Goal: Task Accomplishment & Management: Use online tool/utility

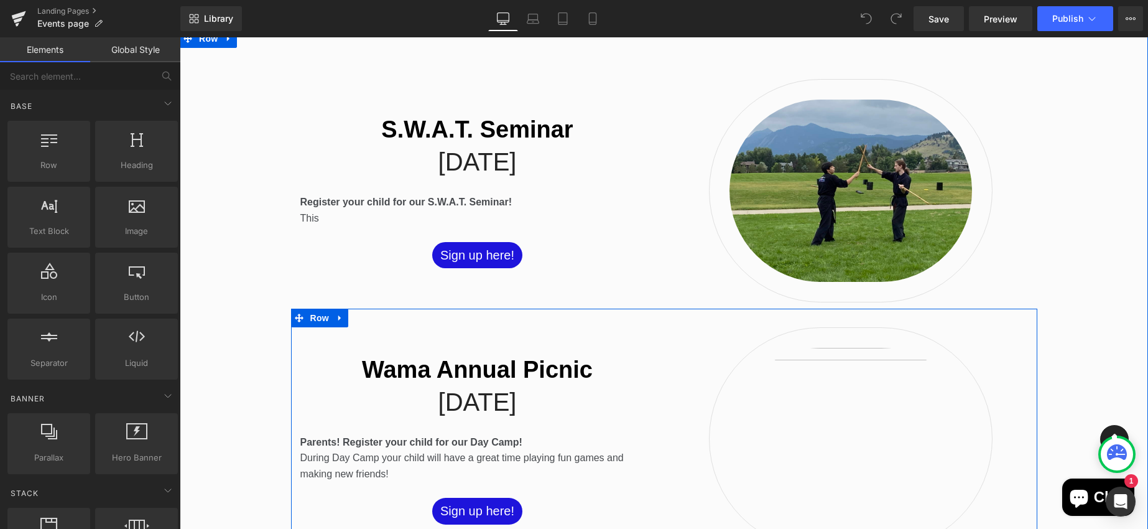
scroll to position [380, 0]
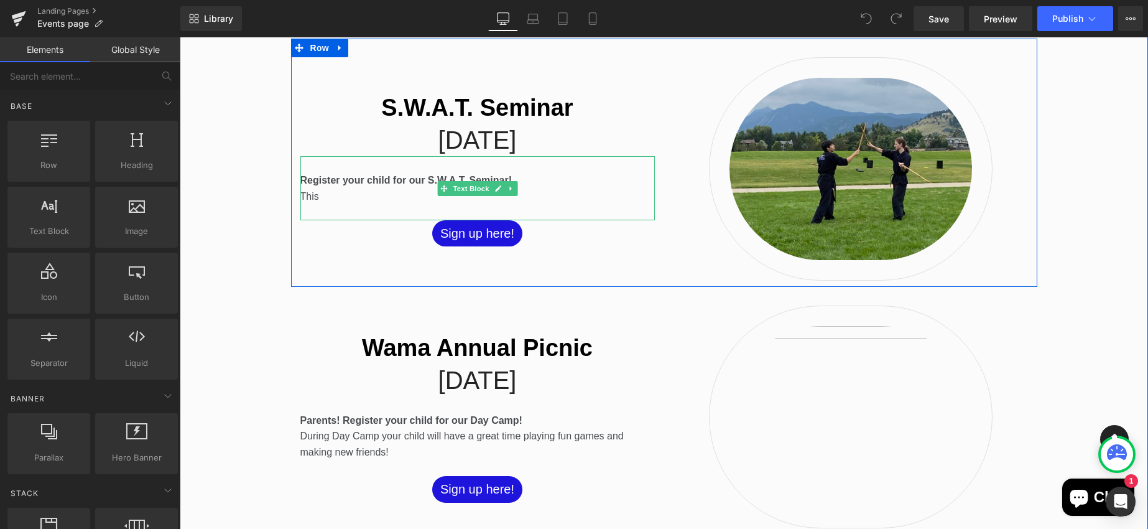
click at [420, 196] on p "This" at bounding box center [477, 196] width 354 height 16
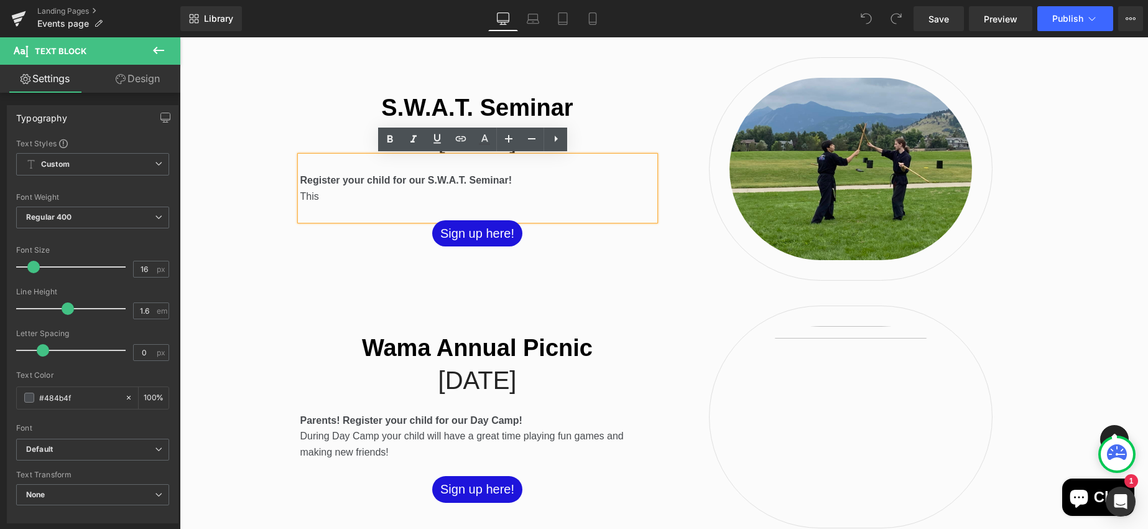
click at [330, 195] on p "This" at bounding box center [477, 196] width 354 height 16
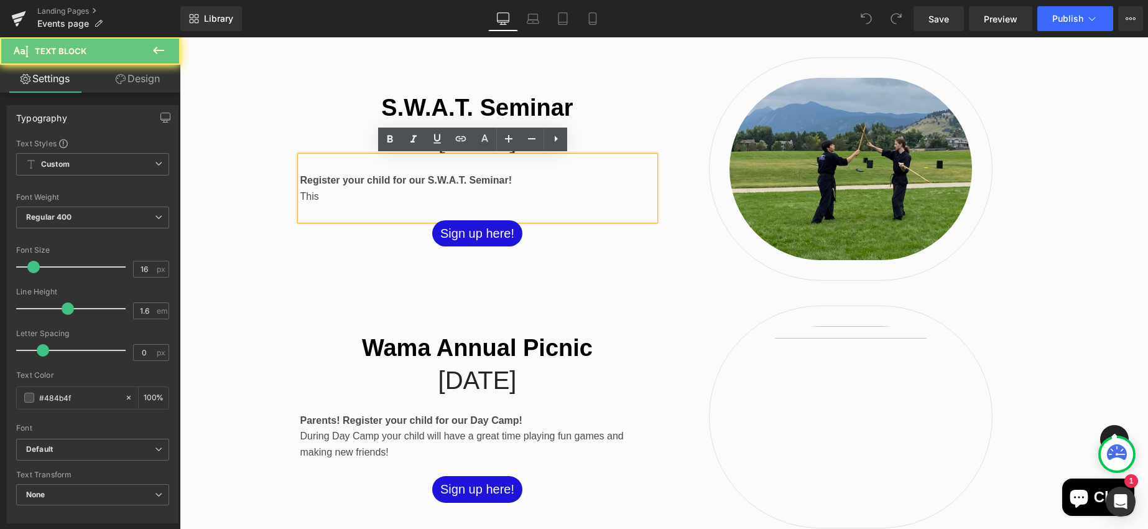
drag, startPoint x: 320, startPoint y: 195, endPoint x: 298, endPoint y: 195, distance: 21.8
click at [300, 195] on p "This" at bounding box center [477, 196] width 354 height 16
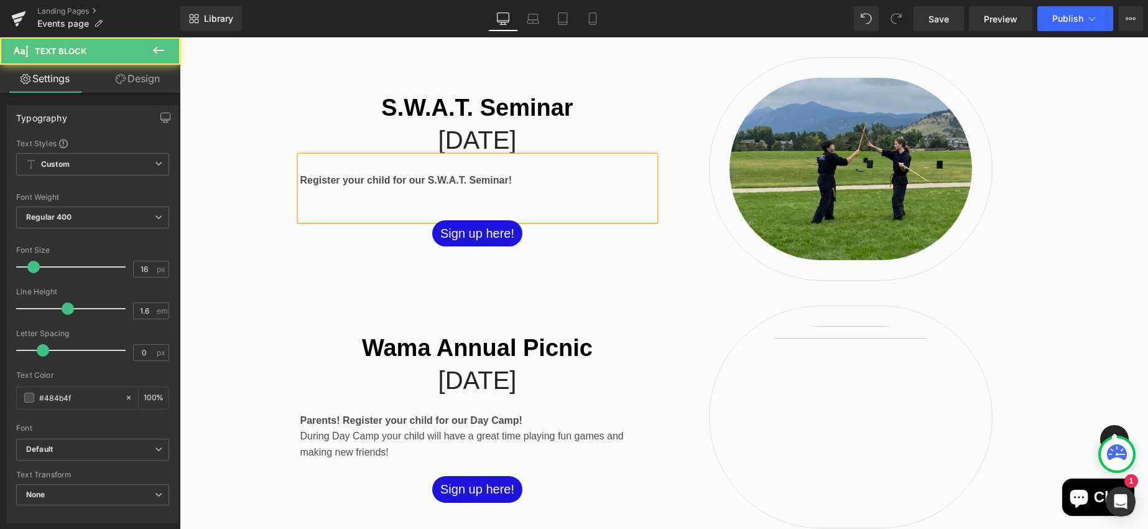
click at [411, 208] on div at bounding box center [477, 212] width 354 height 16
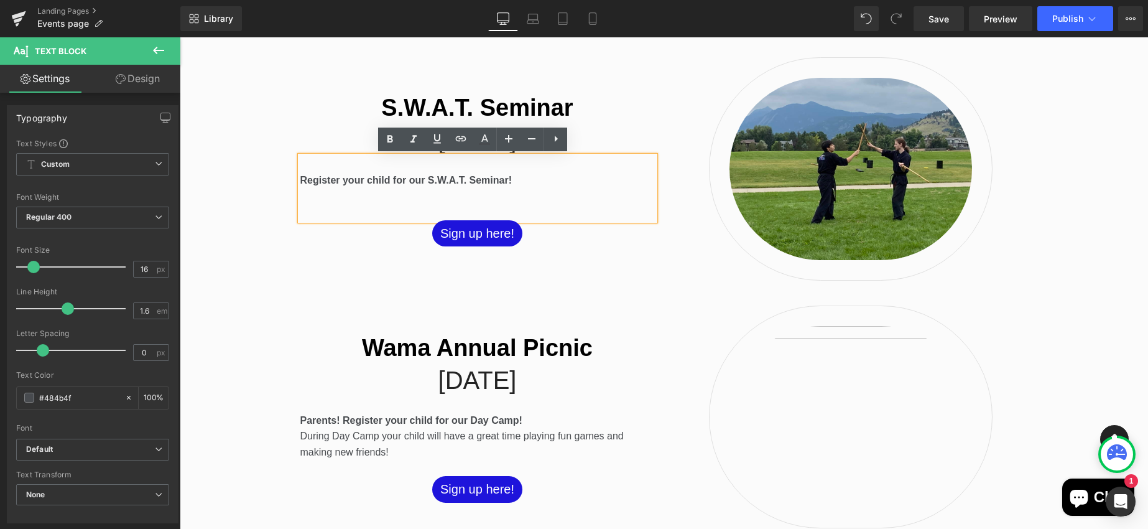
click at [397, 205] on div at bounding box center [477, 212] width 354 height 16
click at [479, 196] on p at bounding box center [477, 196] width 354 height 16
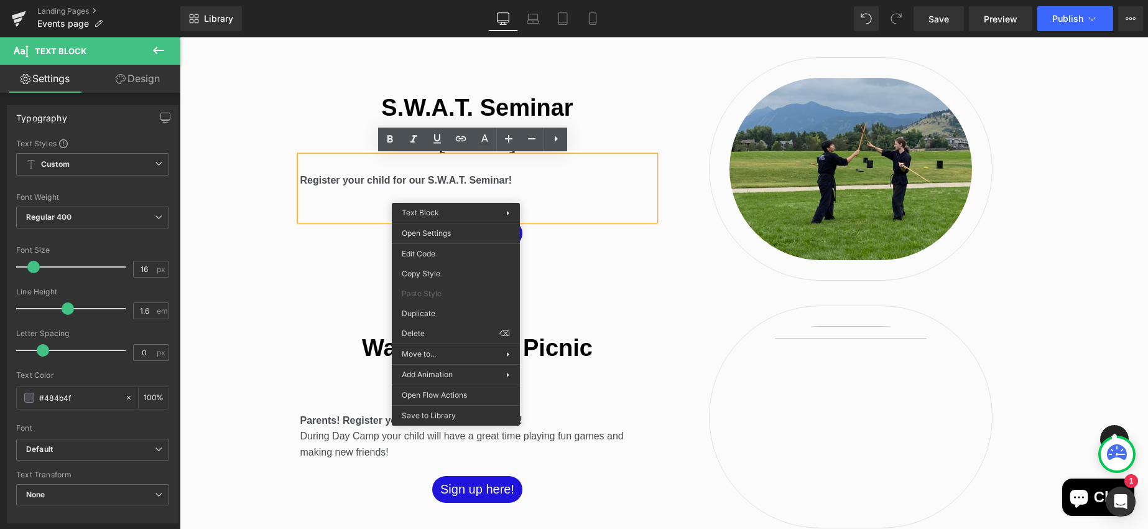
click at [361, 200] on p at bounding box center [477, 196] width 354 height 16
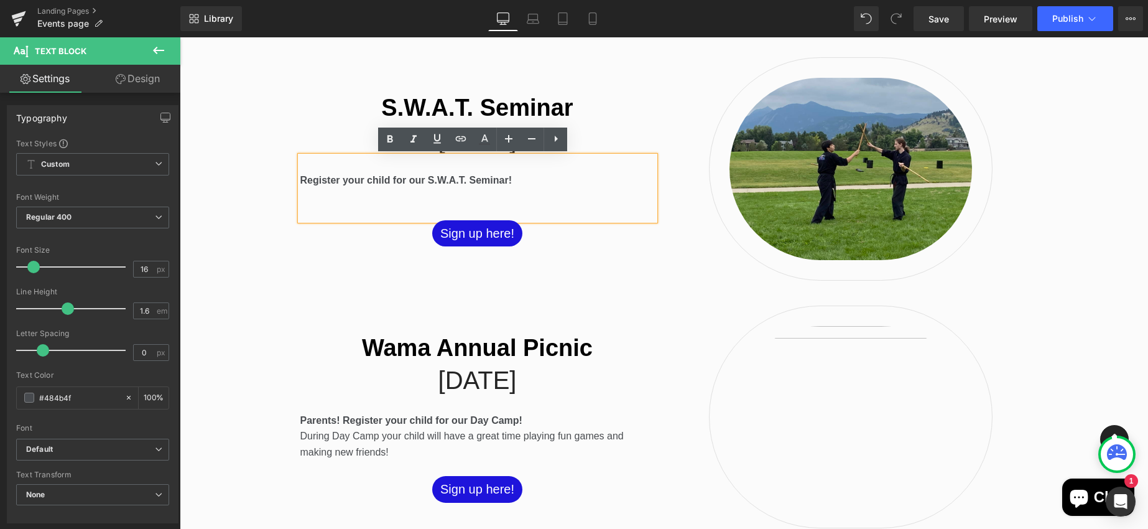
scroll to position [309, 0]
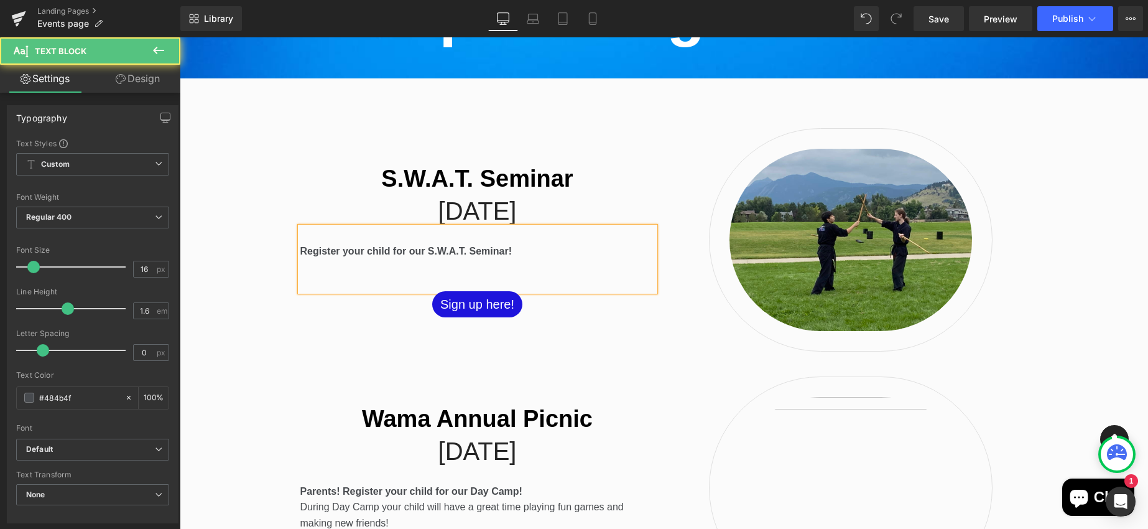
click at [354, 239] on p at bounding box center [477, 235] width 354 height 16
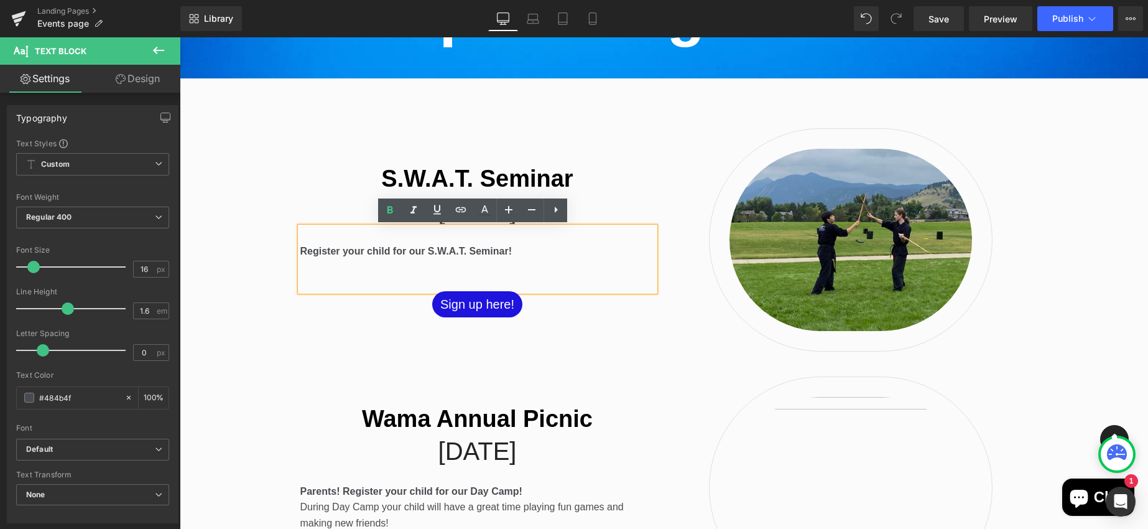
scroll to position [317, 0]
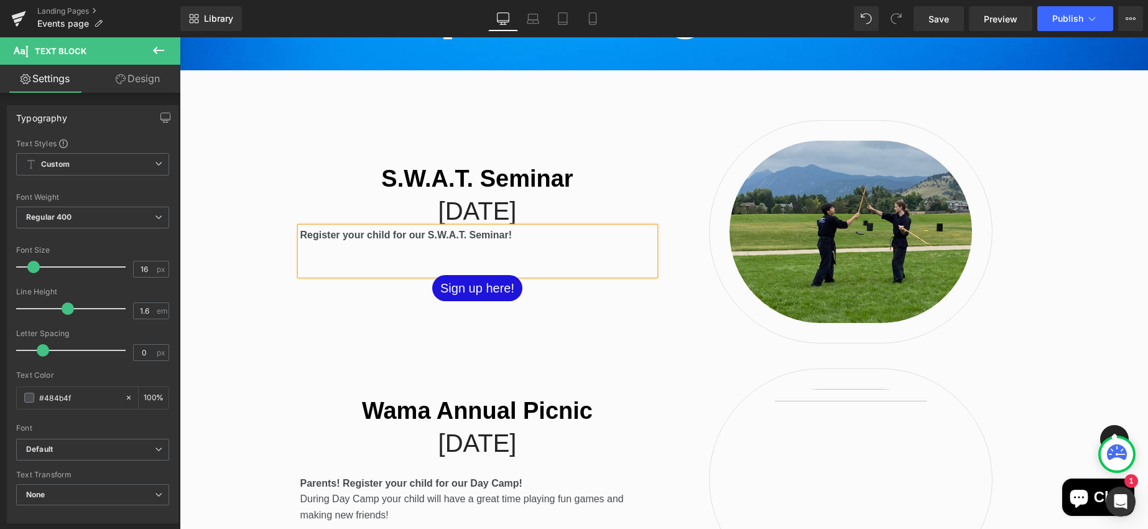
click at [338, 249] on p at bounding box center [477, 251] width 354 height 16
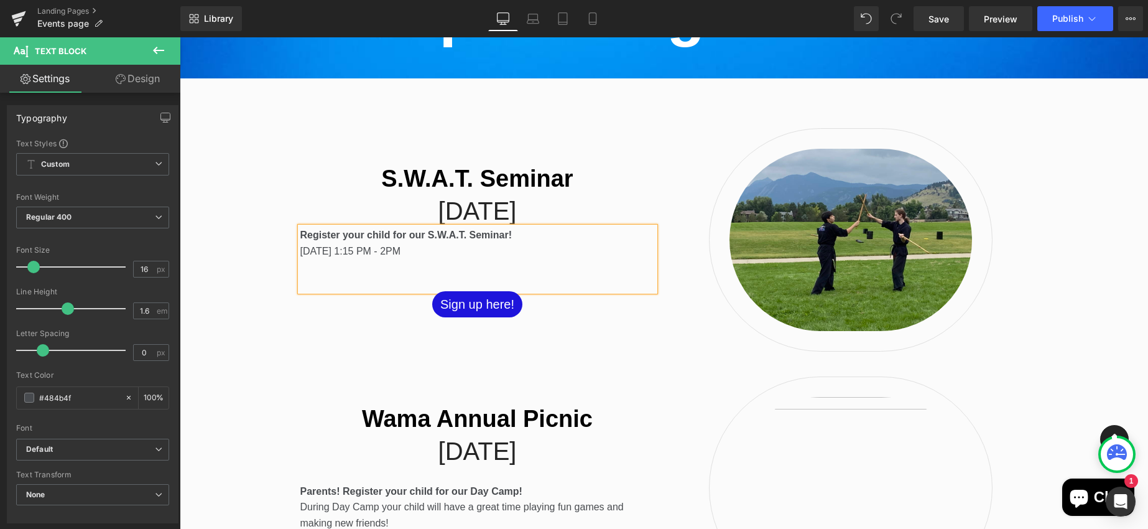
click at [512, 259] on p "[DATE] 1:15 PM - 2PM" at bounding box center [477, 259] width 354 height 32
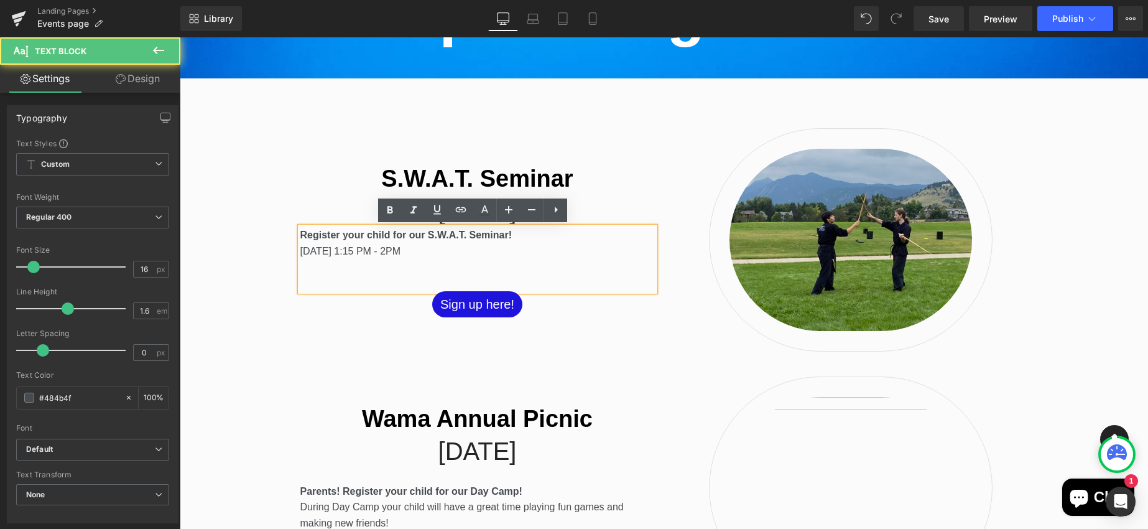
drag, startPoint x: 471, startPoint y: 254, endPoint x: 298, endPoint y: 234, distance: 174.7
click at [300, 234] on div "Register your child for our S.W.A.T. Seminar! [DATE] 1:15 PM - 2PM" at bounding box center [477, 258] width 354 height 63
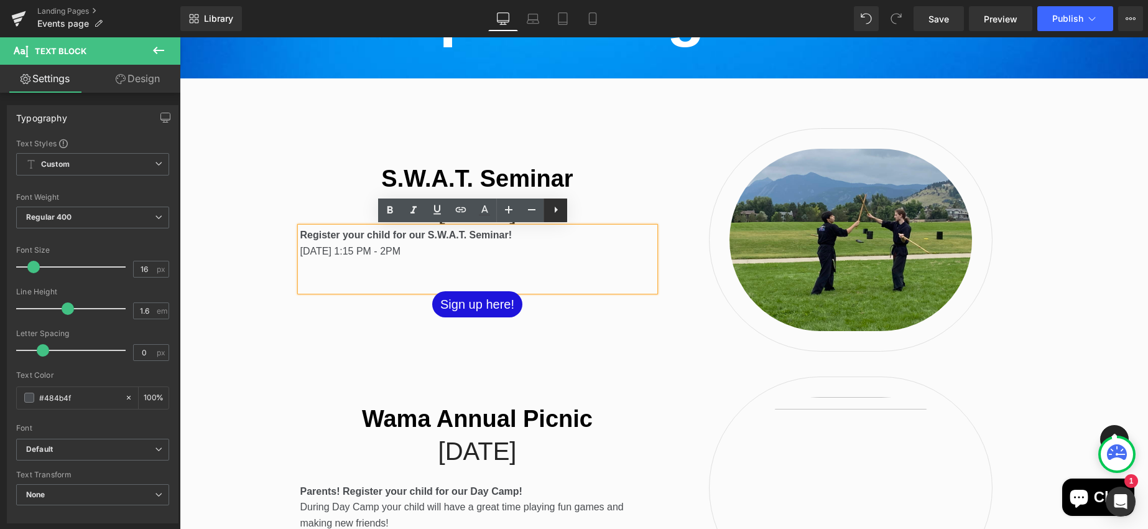
click at [555, 213] on icon at bounding box center [555, 209] width 15 height 15
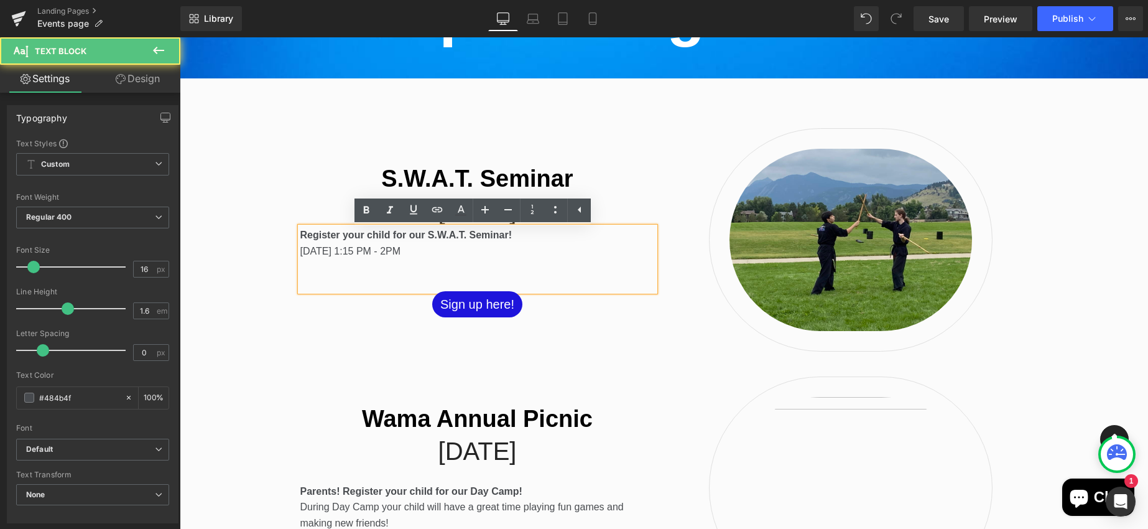
click at [563, 252] on p "[DATE] 1:15 PM - 2PM" at bounding box center [477, 259] width 354 height 32
click at [359, 266] on p "[DATE] 1:15 PM - 2PM" at bounding box center [477, 259] width 354 height 32
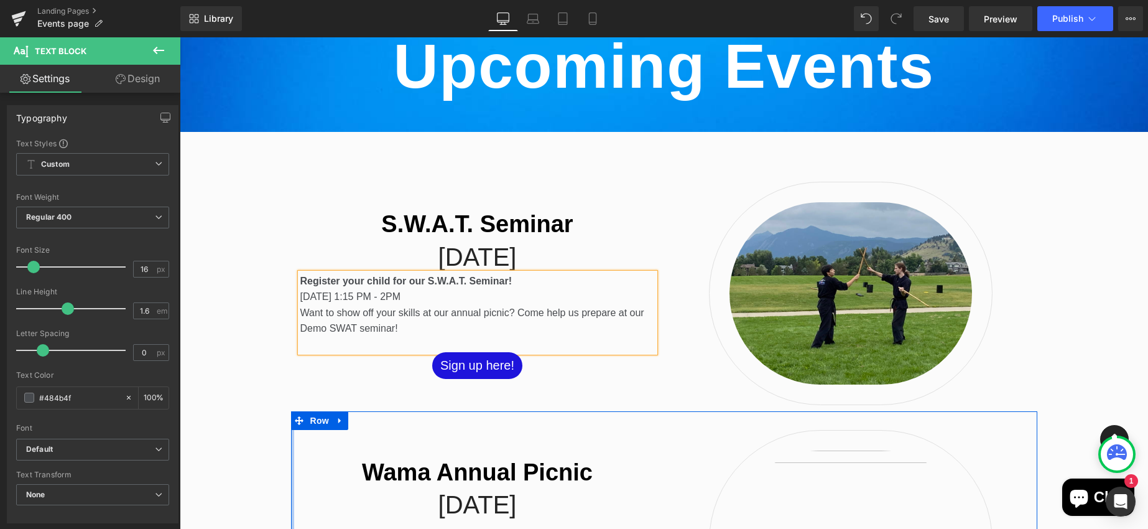
scroll to position [208, 0]
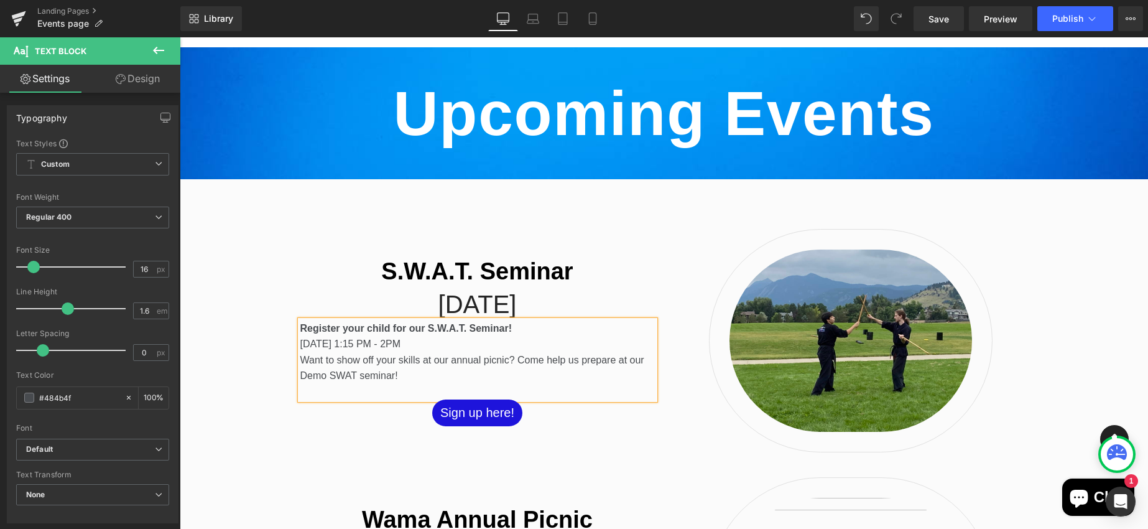
click at [519, 328] on p "Register your child for our S.W.A.T. Seminar!" at bounding box center [477, 328] width 354 height 16
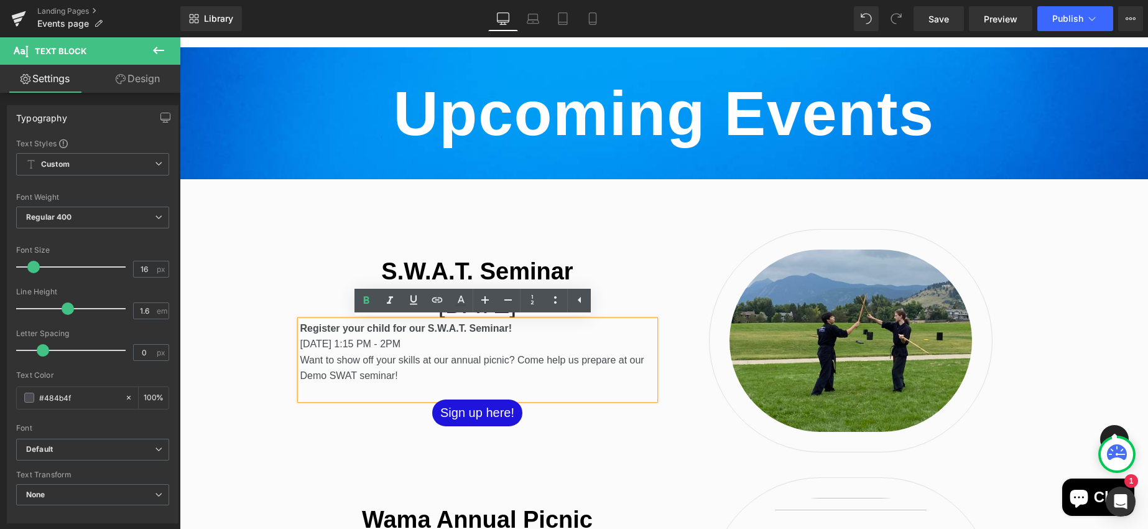
click at [331, 372] on p "[DATE] 1:15 PM - 2PM Want to show off your skills at our annual picnic? Come he…" at bounding box center [477, 360] width 354 height 48
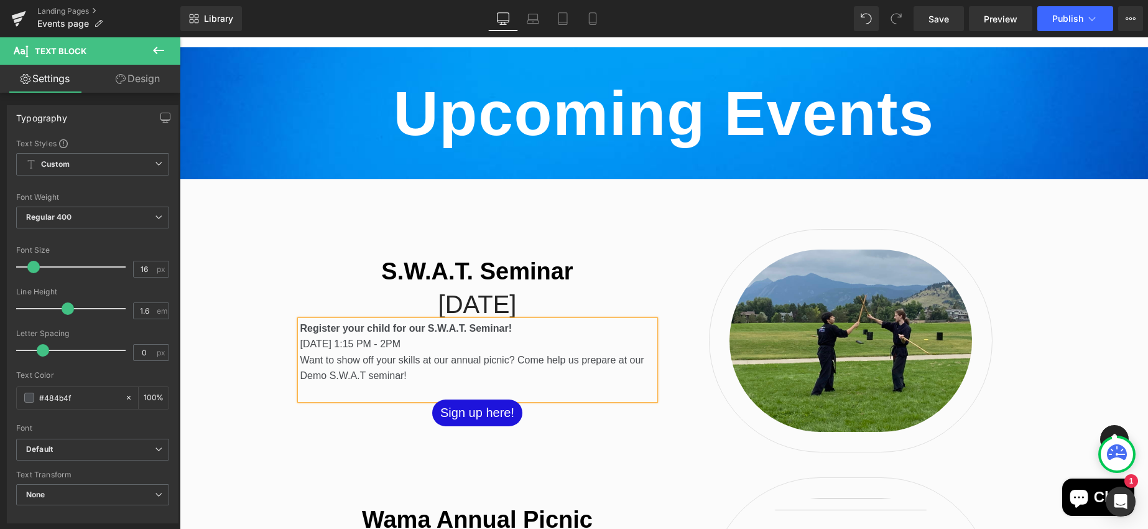
click at [430, 374] on p "[DATE] 1:15 PM - 2PM Want to show off your skills at our annual picnic? Come he…" at bounding box center [477, 360] width 354 height 48
click at [300, 361] on p "[DATE] 1:15 PM - 2PM Want to show off your skills at our annual picnic? Come he…" at bounding box center [477, 360] width 354 height 48
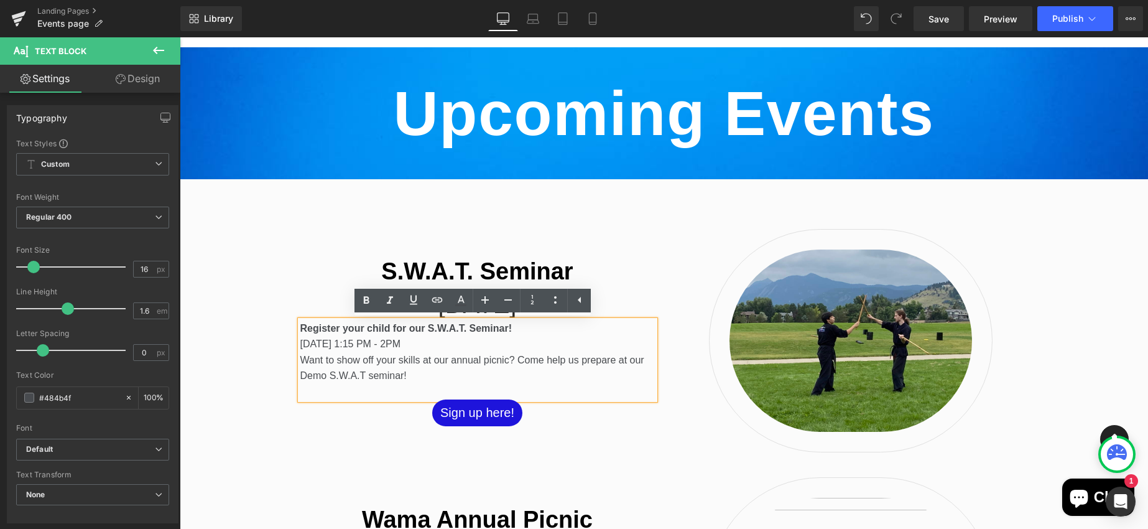
click at [514, 360] on p "[DATE] 1:15 PM - 2PM Want to show off your skills at our annual picnic? Come he…" at bounding box center [477, 360] width 354 height 48
click at [488, 380] on p "[DATE] 1:15 PM - 2PM Want to show off your skills at our annual picnic? Come he…" at bounding box center [477, 360] width 354 height 48
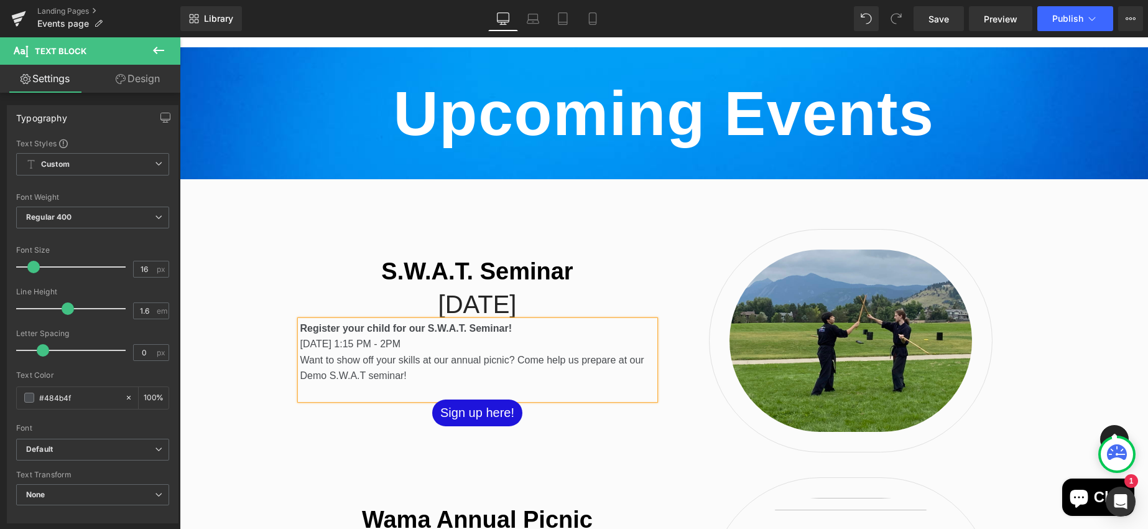
scroll to position [200, 0]
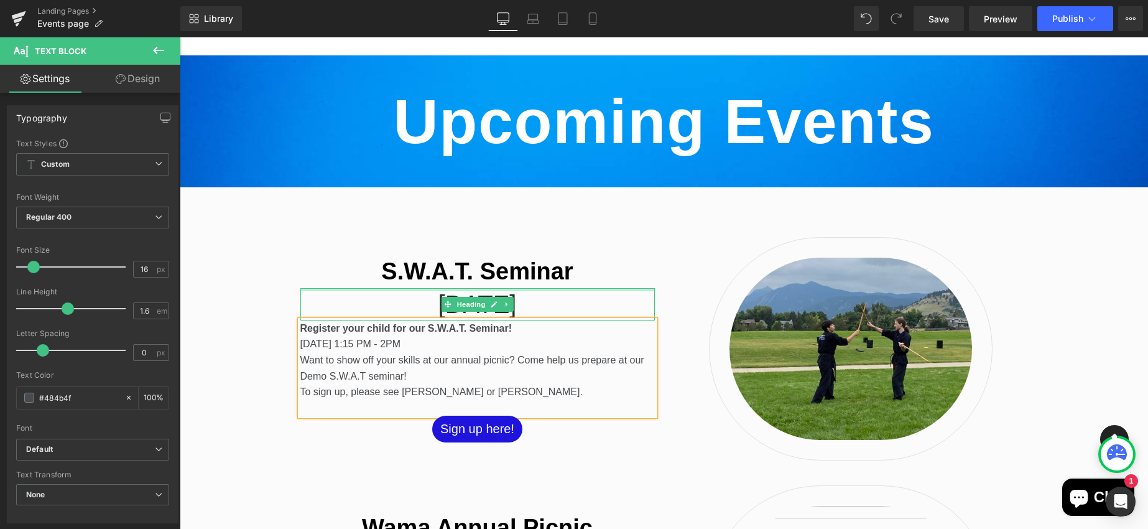
drag, startPoint x: 652, startPoint y: 315, endPoint x: 474, endPoint y: 290, distance: 179.7
click at [474, 290] on div "[DATE] Heading" at bounding box center [477, 304] width 354 height 32
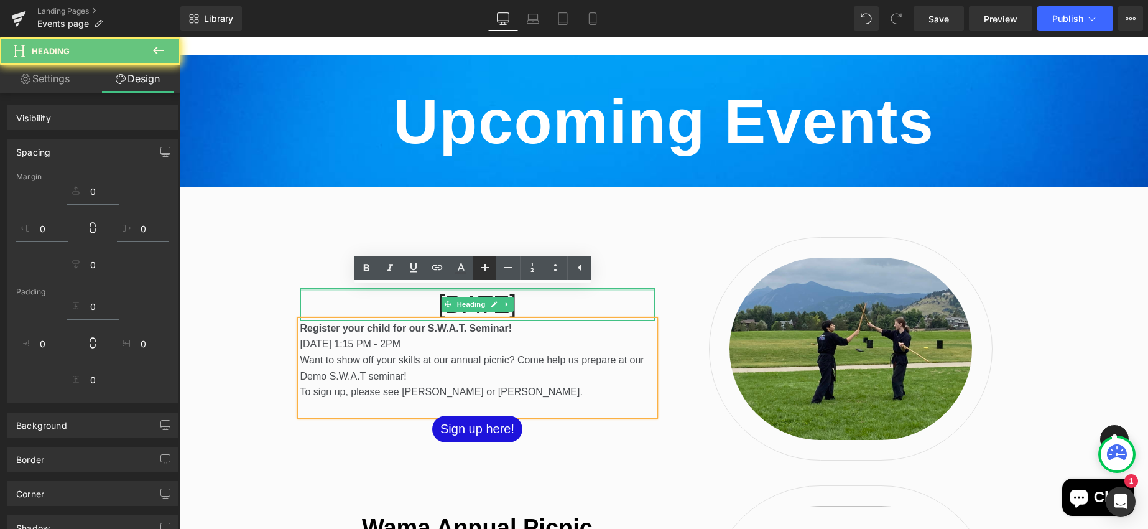
click at [473, 278] on link at bounding box center [485, 268] width 24 height 24
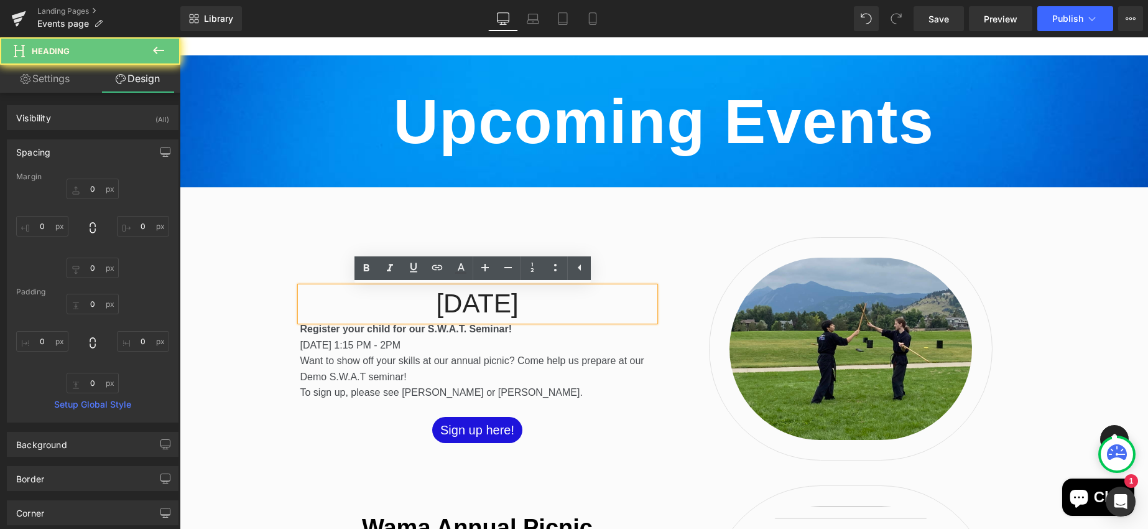
type input "0"
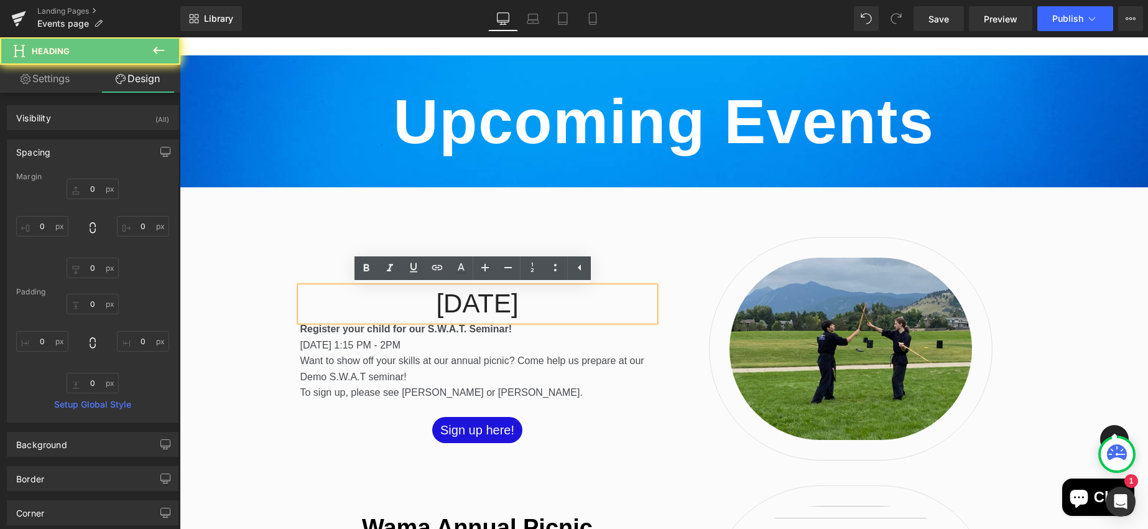
type input "0"
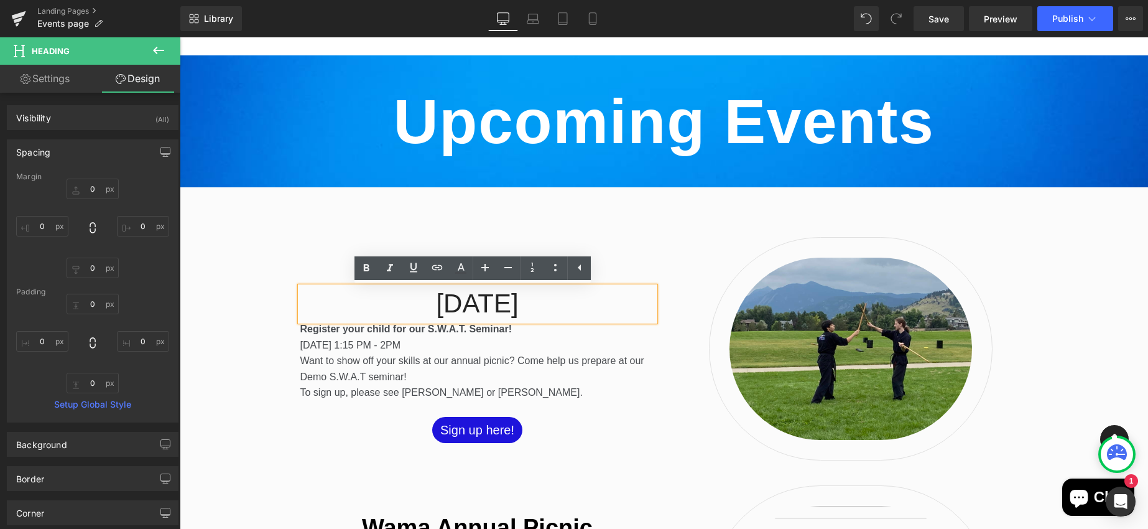
click at [472, 353] on p "[DATE] 1:15 PM - 2PM Want to show off your skills at our annual picnic? Come he…" at bounding box center [477, 361] width 354 height 48
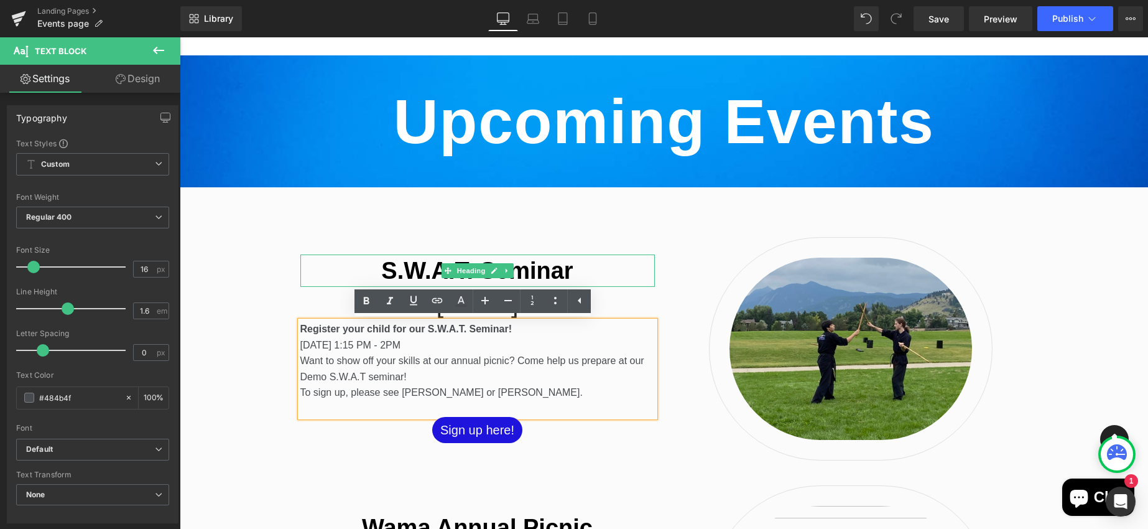
click at [537, 274] on b "S.W.A.T. Seminar" at bounding box center [477, 270] width 192 height 26
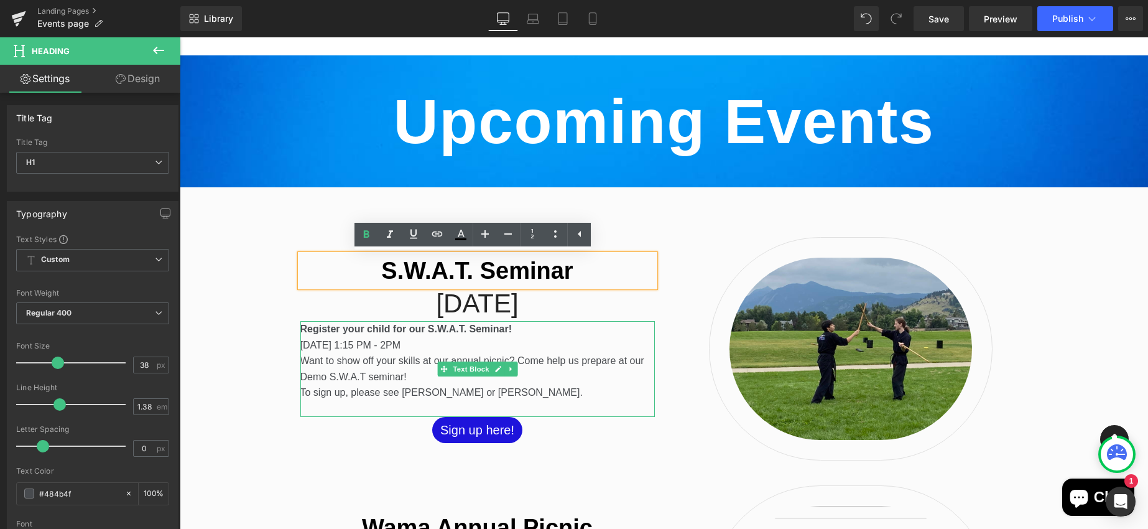
click at [552, 371] on p "[DATE] 1:15 PM - 2PM Want to show off your skills at our annual picnic? Come he…" at bounding box center [477, 361] width 354 height 48
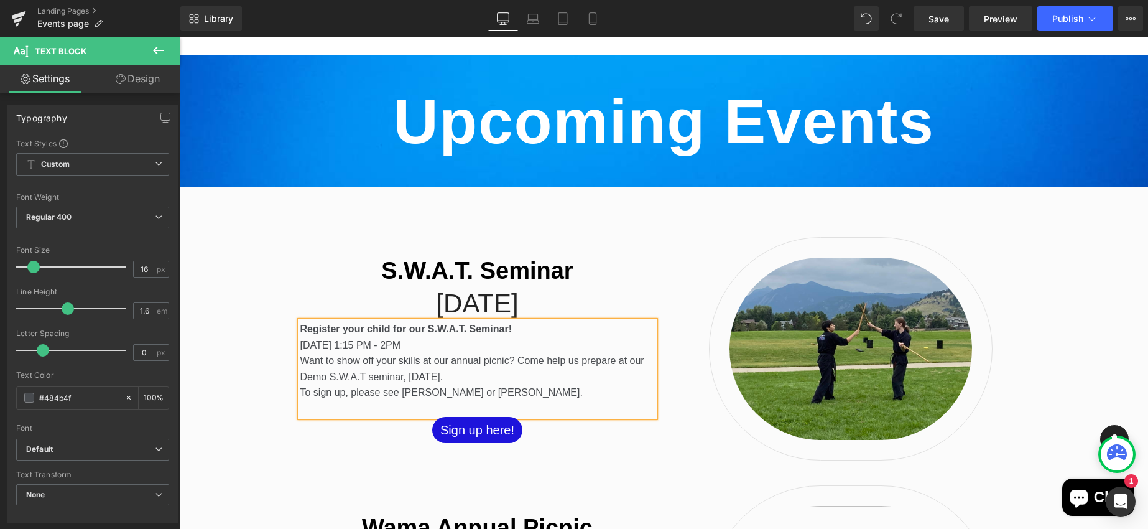
click at [492, 353] on p "[DATE] 1:15 PM - 2PM Want to show off your skills at our annual picnic? Come he…" at bounding box center [477, 361] width 354 height 48
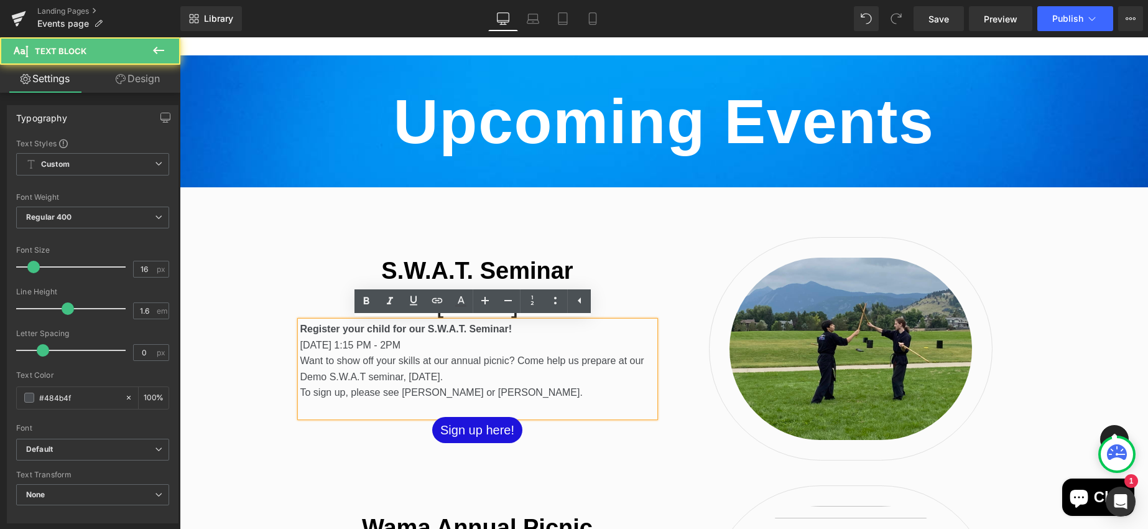
click at [519, 327] on p "Register your child for our S.W.A.T. Seminar!" at bounding box center [477, 329] width 354 height 16
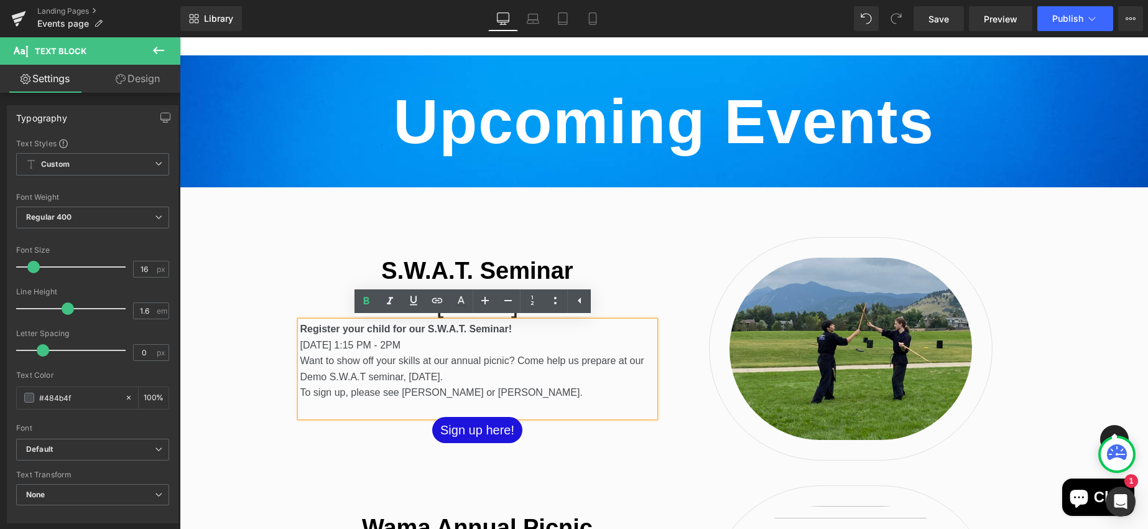
scroll to position [192, 0]
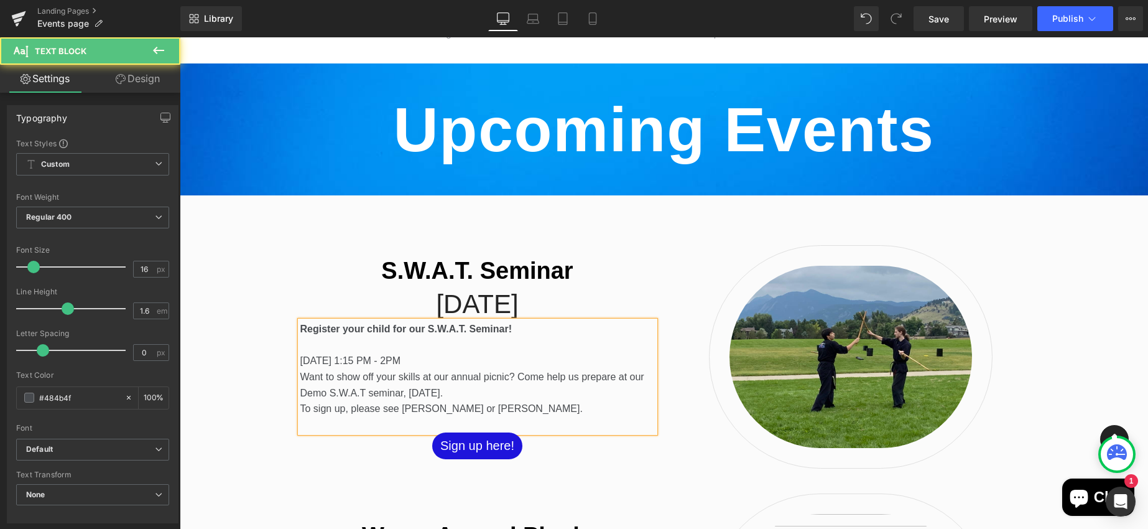
click at [486, 361] on p "[DATE] 1:15 PM - 2PM Want to show off your skills at our annual picnic? Come he…" at bounding box center [477, 377] width 354 height 48
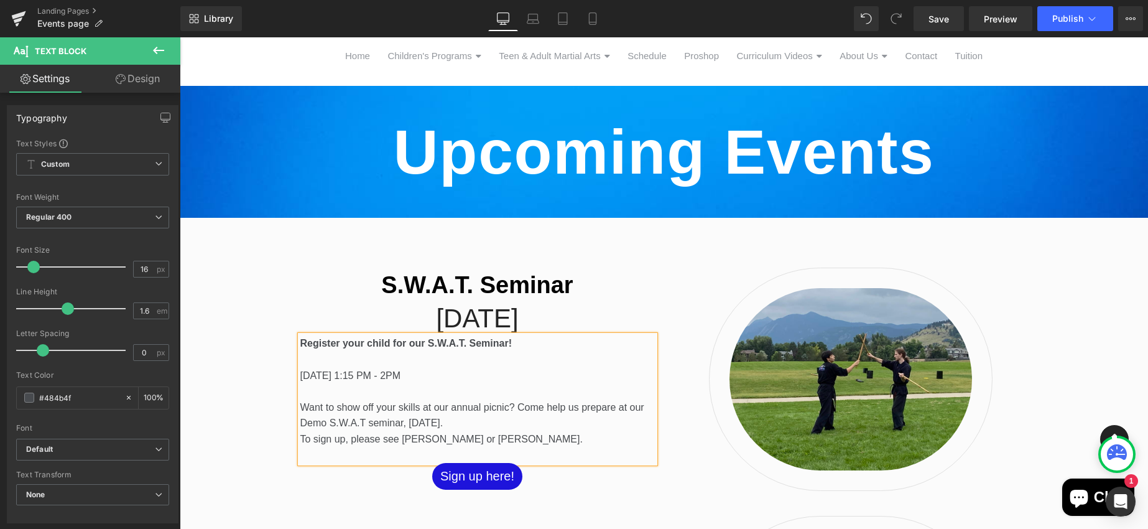
scroll to position [137, 0]
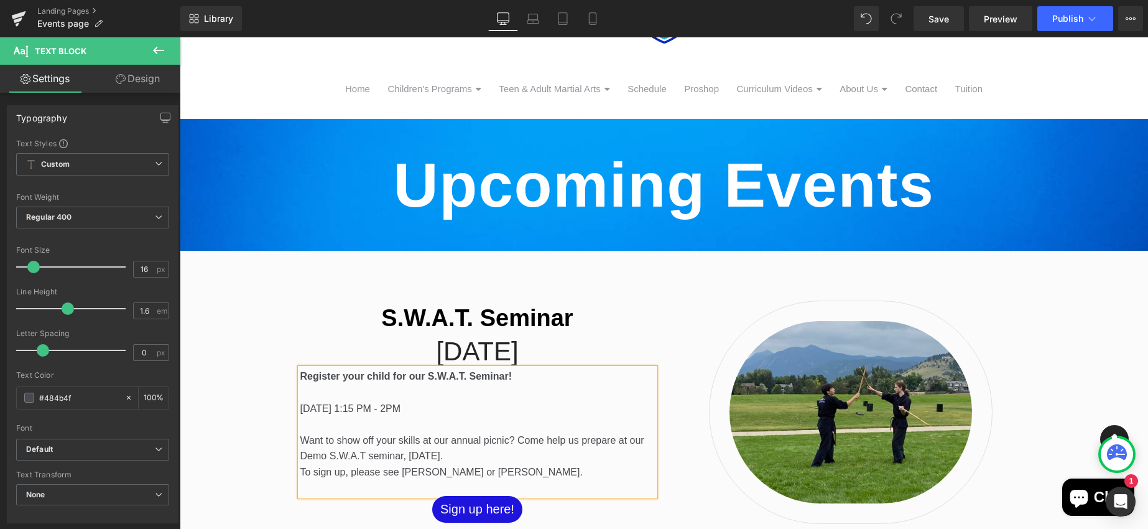
click at [300, 407] on p "[DATE] 1:15 PM - 2PM Want to show off your skills at our annual picnic? Come he…" at bounding box center [477, 431] width 354 height 63
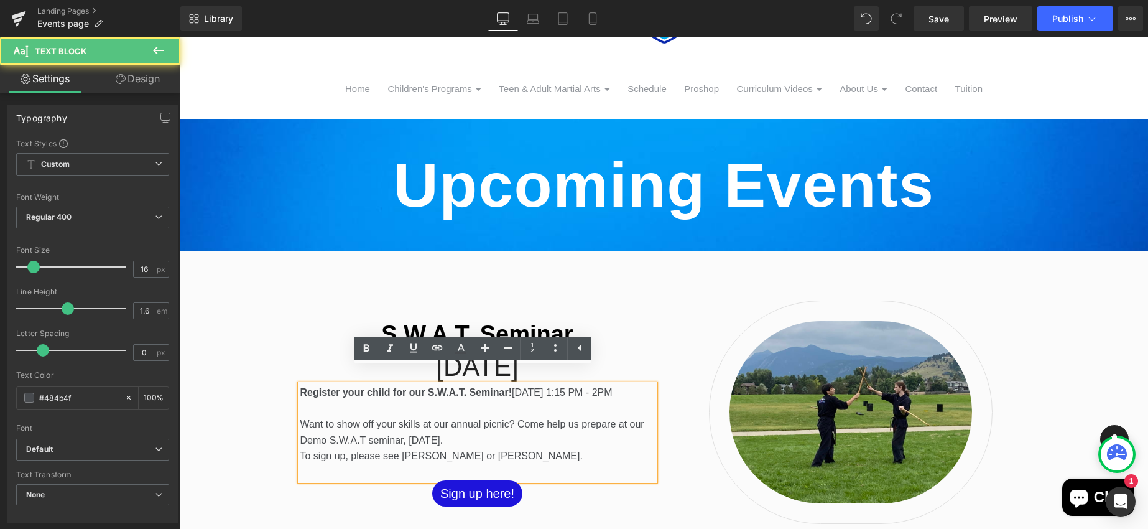
scroll to position [145, 0]
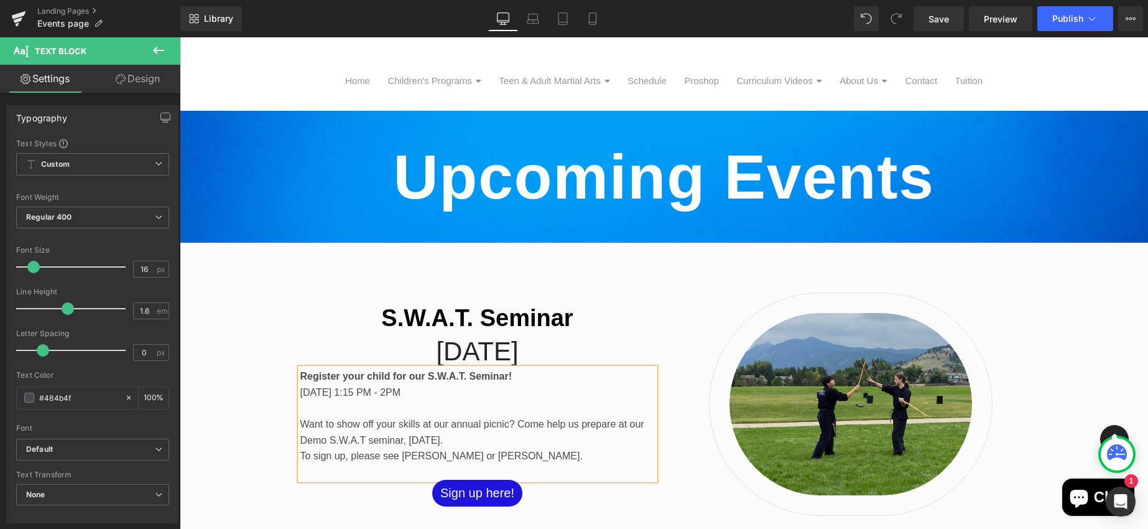
click at [303, 415] on p "Want to show off your skills at our annual picnic? Come help us prepare at our …" at bounding box center [477, 424] width 354 height 48
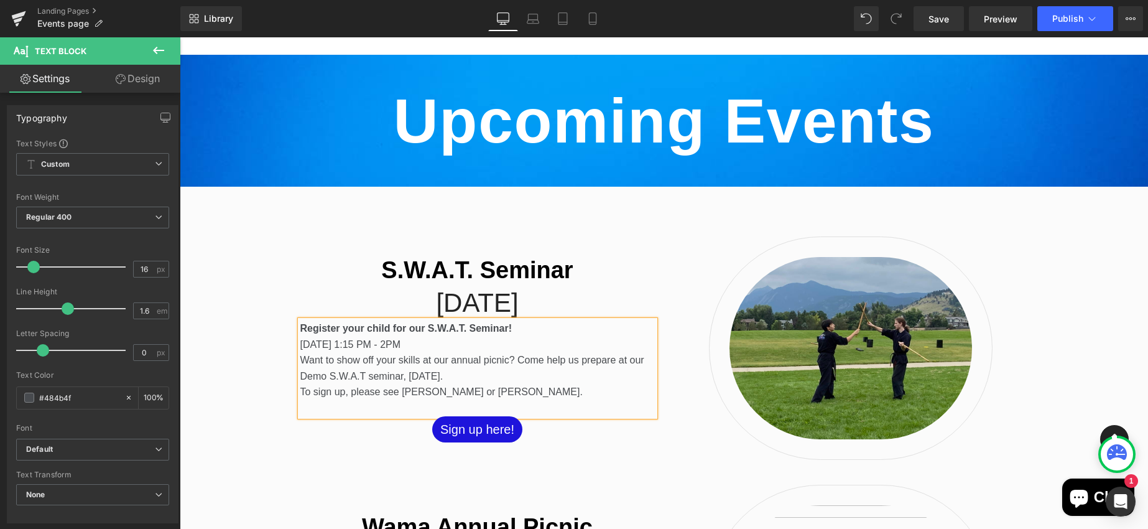
scroll to position [521, 0]
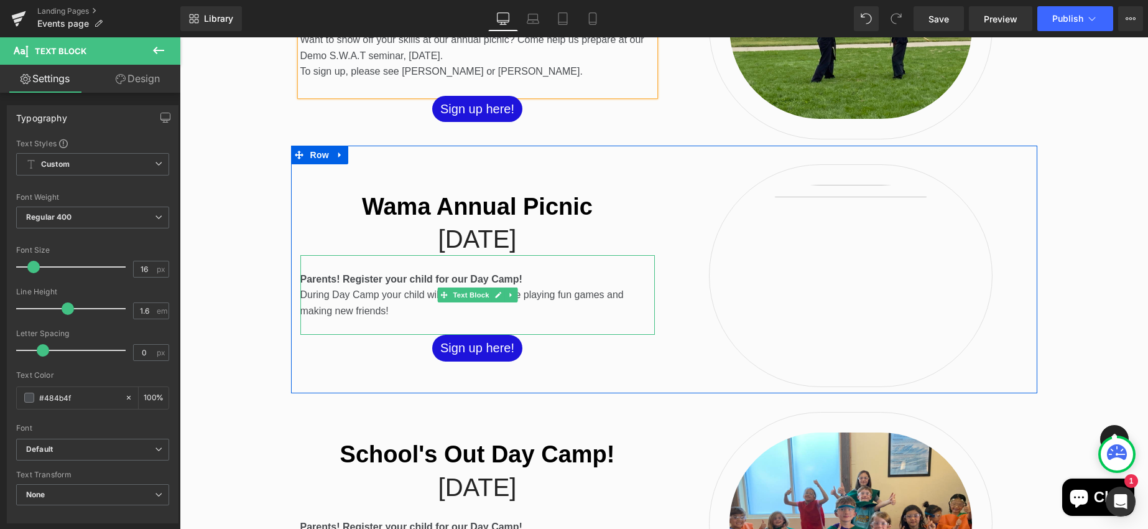
click at [374, 300] on p "During Day Camp your child will have a great time playing fun games and making …" at bounding box center [477, 303] width 354 height 32
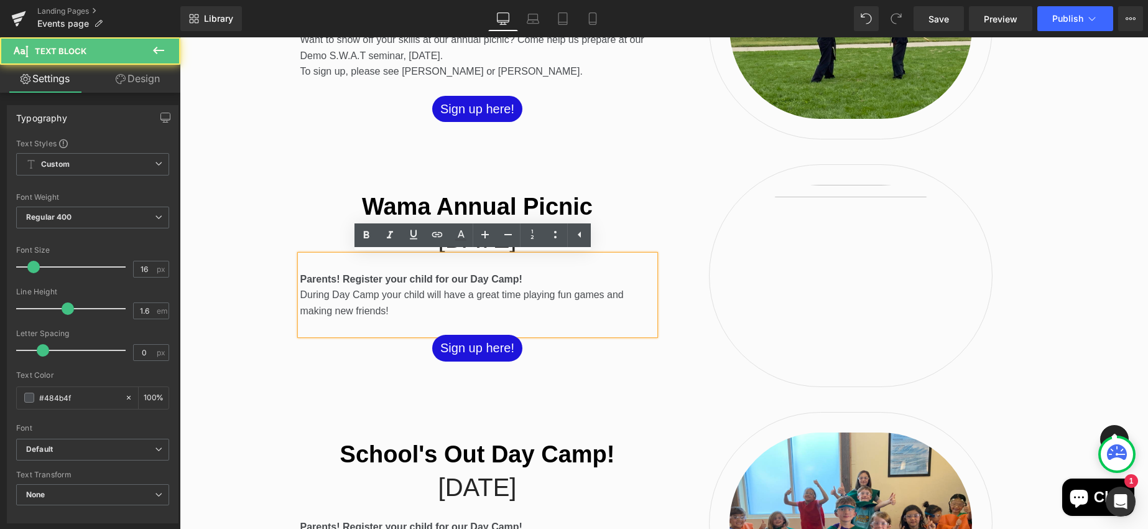
click at [372, 294] on p "During Day Camp your child will have a great time playing fun games and making …" at bounding box center [477, 303] width 354 height 32
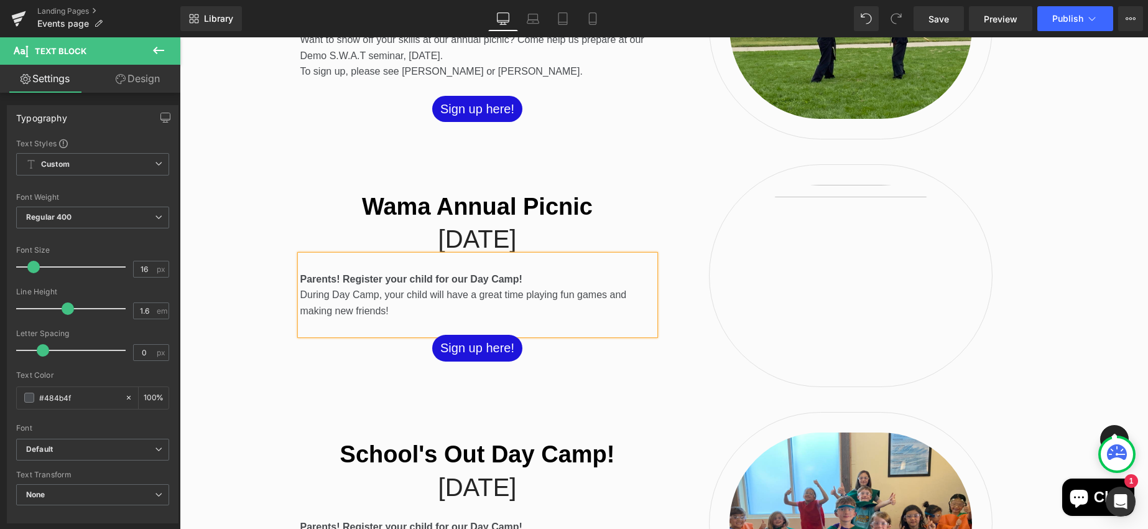
click at [410, 310] on p "During Day Camp, your child will have a great time playing fun games and making…" at bounding box center [477, 303] width 354 height 32
click at [555, 366] on div "Wama Annual Picnic Heading [DATE] Heading Parents! Register your child for our …" at bounding box center [477, 275] width 373 height 223
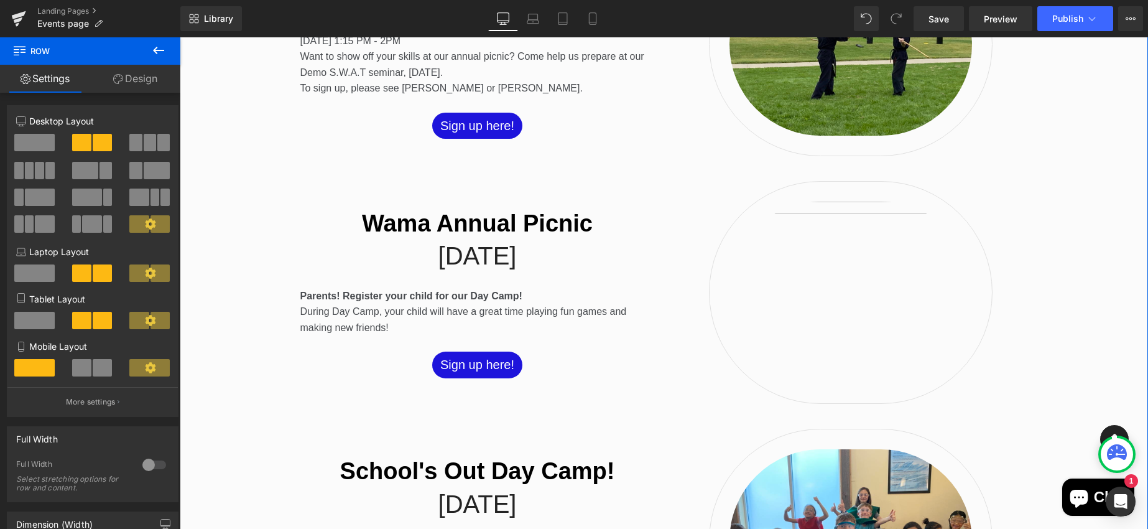
scroll to position [637, 0]
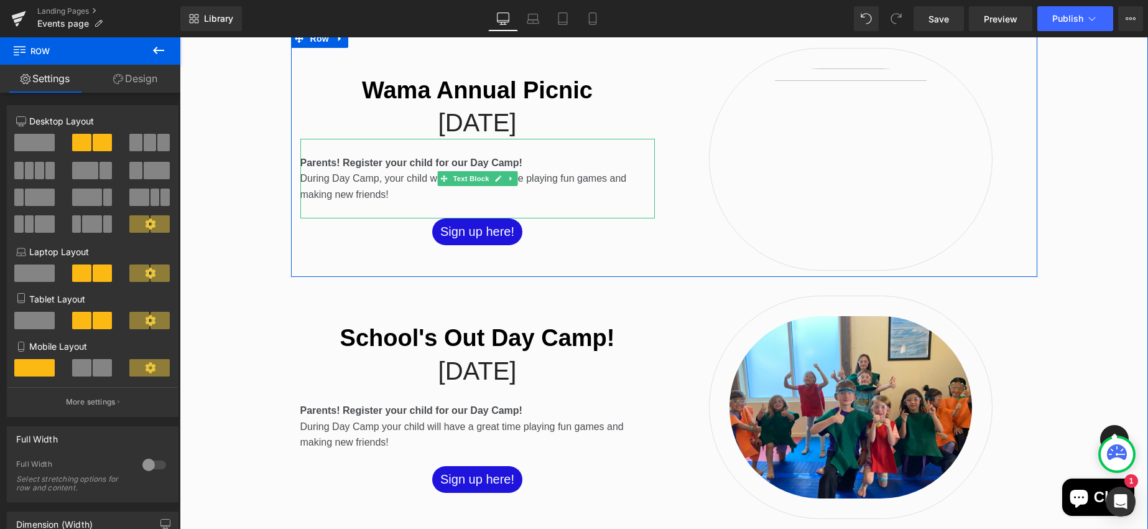
click at [514, 187] on p "During Day Camp, your child will have a great time playing fun games and making…" at bounding box center [477, 186] width 354 height 32
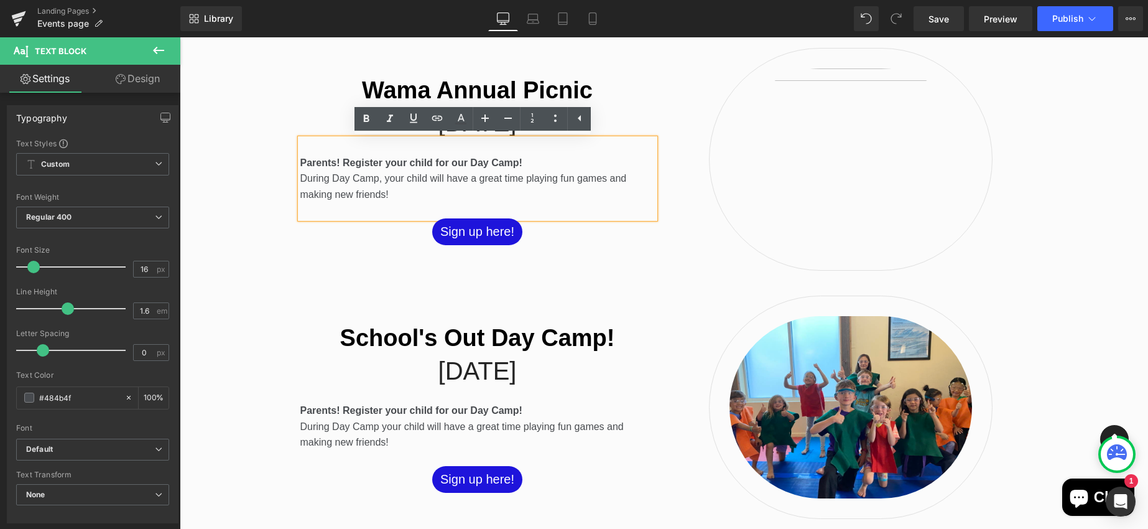
drag, startPoint x: 394, startPoint y: 195, endPoint x: 291, endPoint y: 163, distance: 107.4
click at [291, 163] on div "Wama Annual Picnic Heading [DATE] Heading Parents! Register your child for our …" at bounding box center [477, 159] width 373 height 223
click at [575, 170] on p "During Day Camp, your child will have a great time playing fun games and making…" at bounding box center [477, 186] width 354 height 32
click at [641, 117] on h2 "[DATE]" at bounding box center [477, 122] width 354 height 32
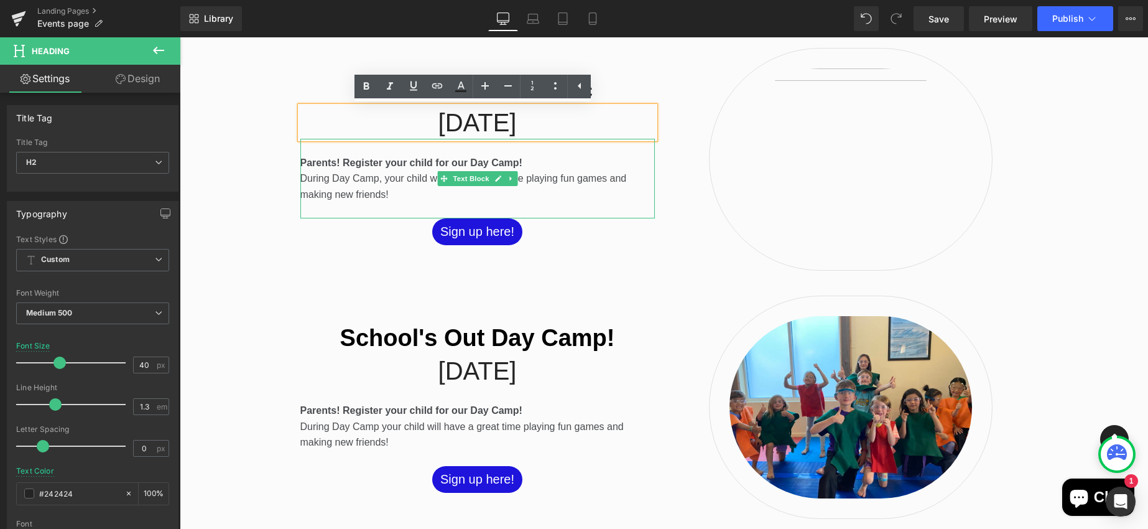
click at [486, 158] on b "Parents! Register your child for our Day Camp!" at bounding box center [411, 162] width 222 height 11
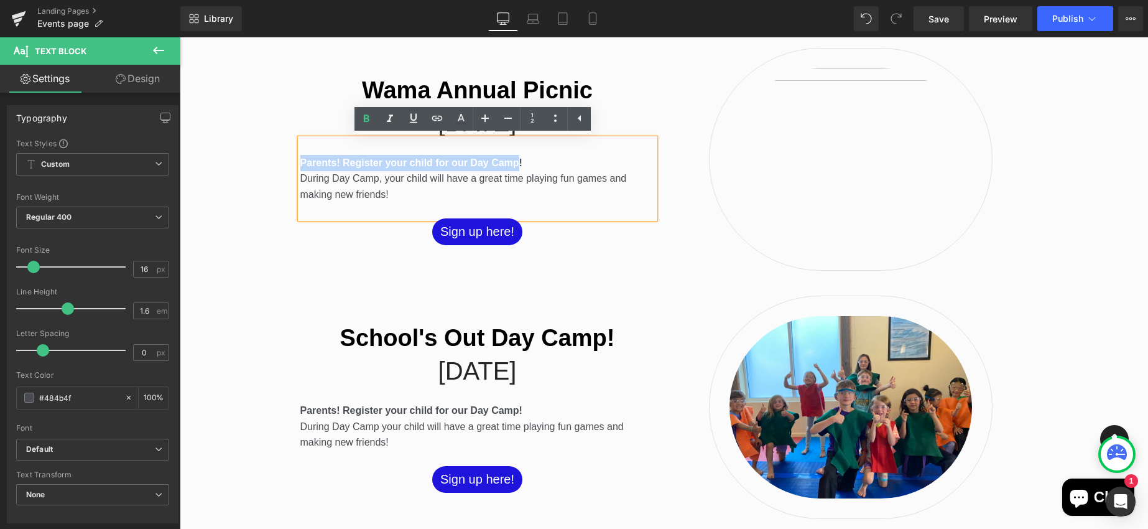
drag, startPoint x: 514, startPoint y: 160, endPoint x: 297, endPoint y: 155, distance: 217.7
click at [300, 157] on b "Parents! Register your child for our Day Camp!" at bounding box center [411, 162] width 222 height 11
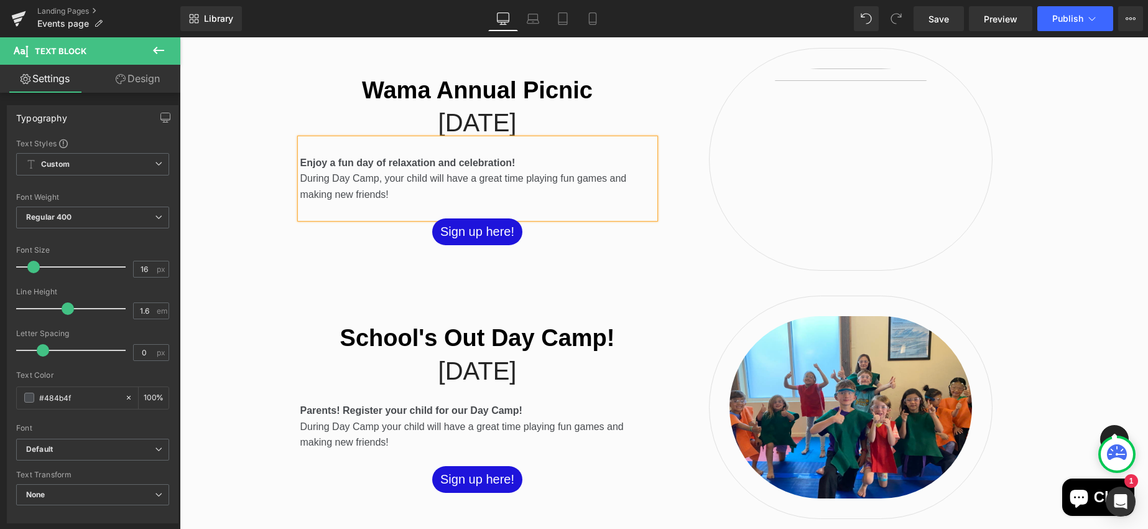
drag, startPoint x: 389, startPoint y: 197, endPoint x: 303, endPoint y: 183, distance: 86.2
click at [300, 182] on p "During Day Camp, your child will have a great time playing fun games and making…" at bounding box center [477, 186] width 354 height 32
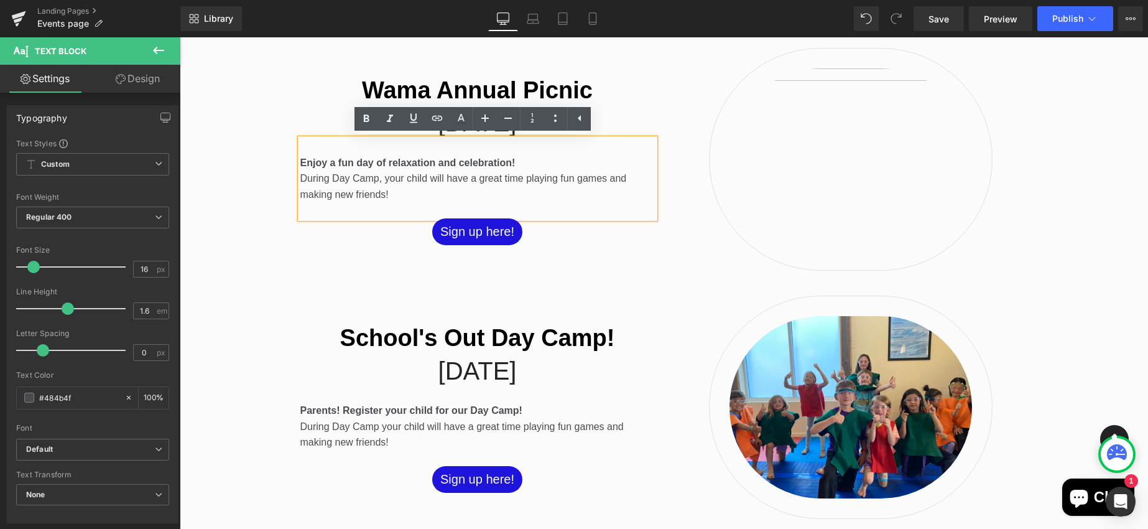
scroll to position [645, 0]
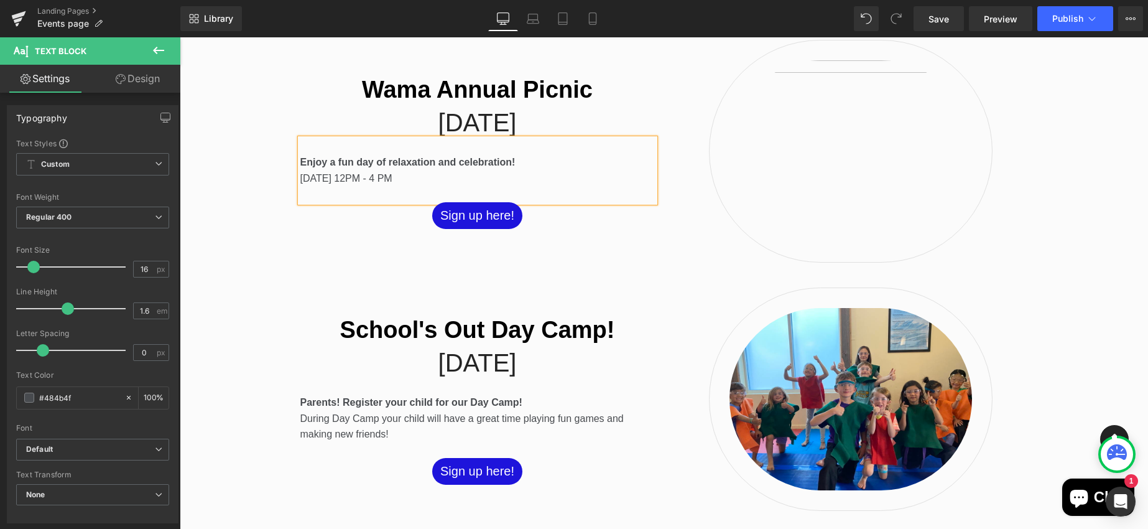
click at [387, 180] on p "[DATE] 12PM - 4 PM" at bounding box center [477, 178] width 354 height 16
click at [455, 178] on p "[DATE] 12 PM - 4 PM" at bounding box center [477, 178] width 354 height 16
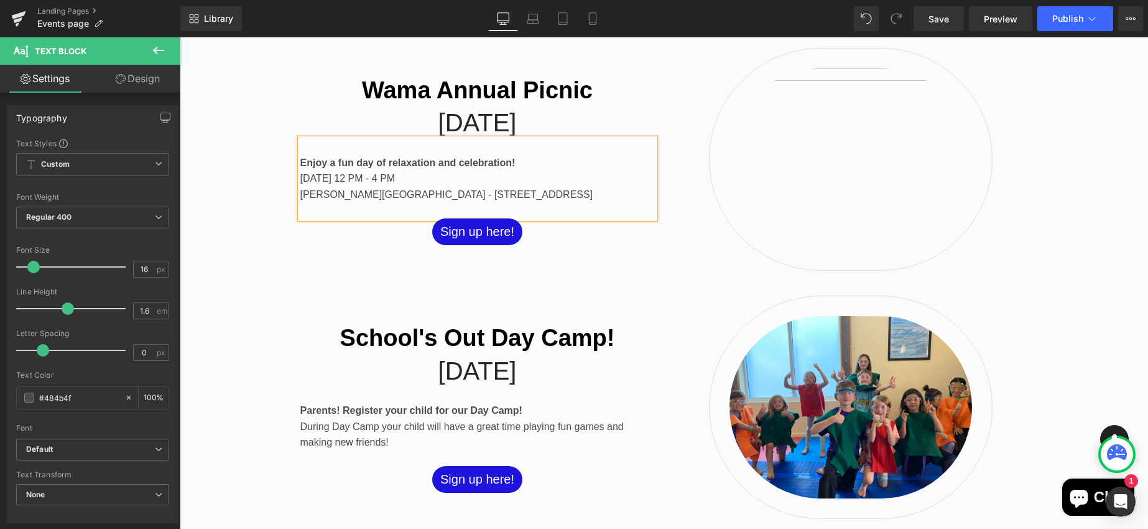
scroll to position [629, 0]
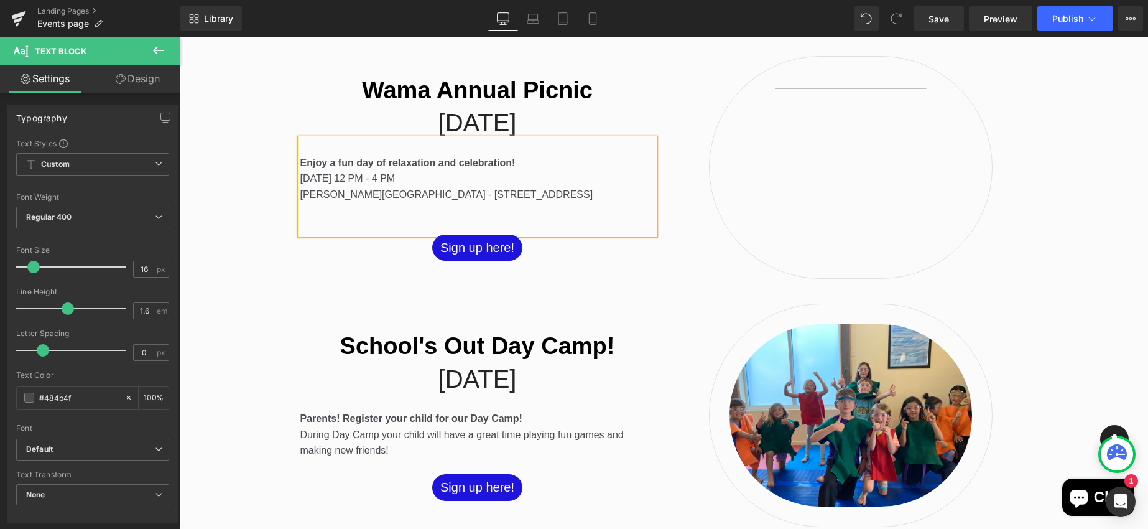
click at [458, 200] on p "[DATE] 12 PM - 4 PM [PERSON_NAME][GEOGRAPHIC_DATA] - [STREET_ADDRESS]" at bounding box center [477, 194] width 354 height 48
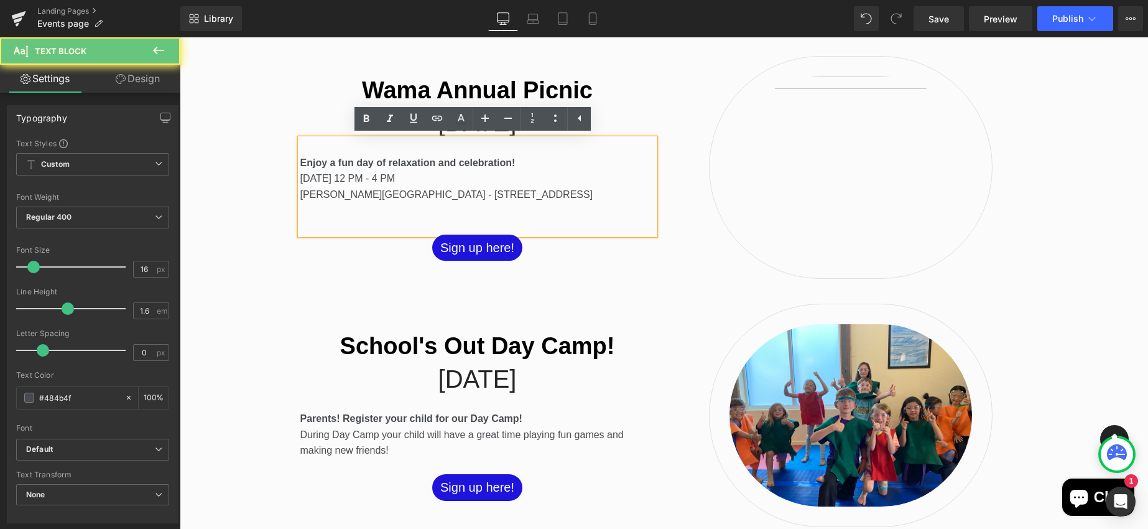
click at [397, 206] on p "[DATE] 12 PM - 4 PM [PERSON_NAME][GEOGRAPHIC_DATA] - [STREET_ADDRESS]" at bounding box center [477, 194] width 354 height 48
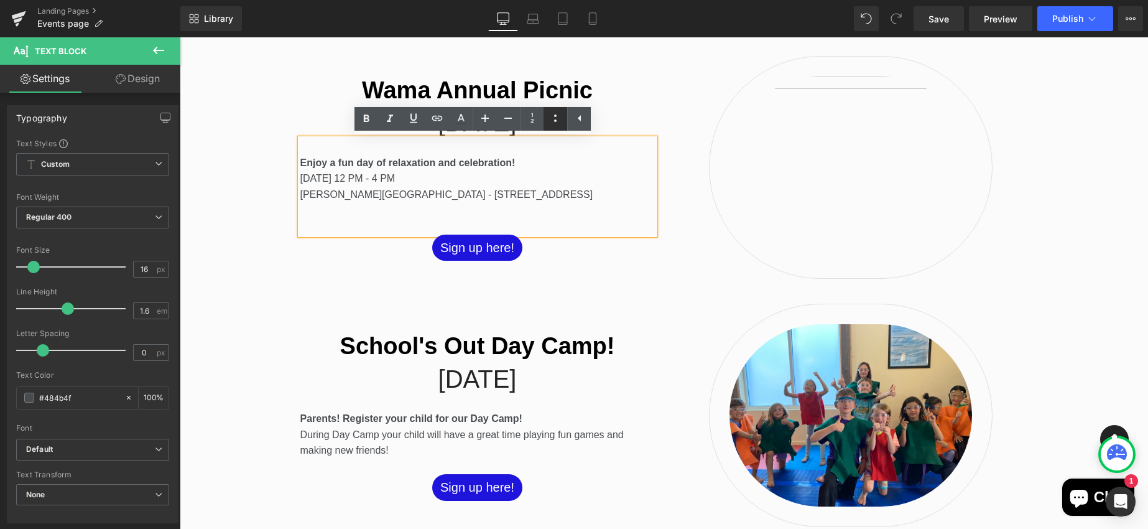
click at [549, 121] on icon at bounding box center [555, 118] width 15 height 15
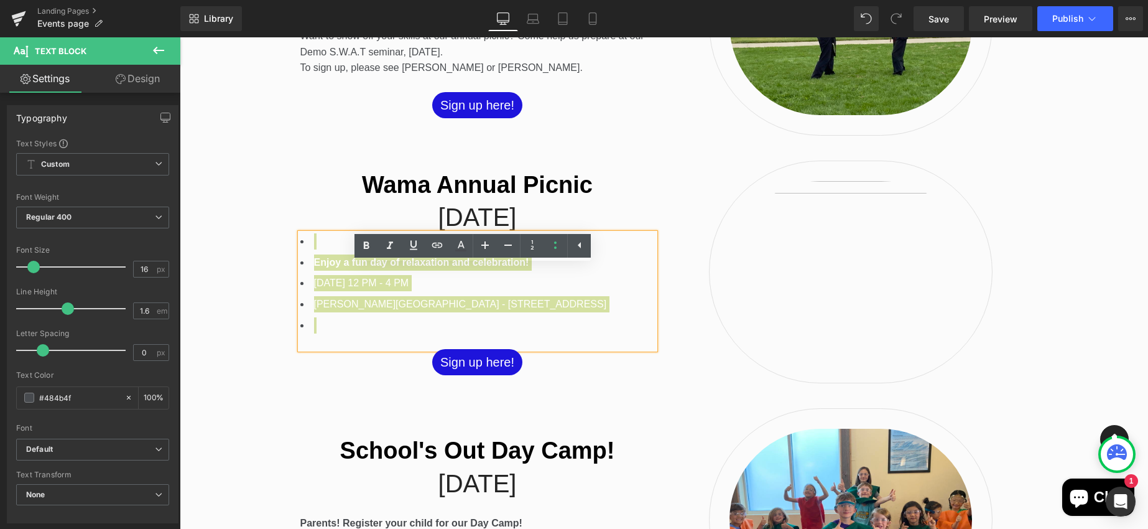
scroll to position [544, 0]
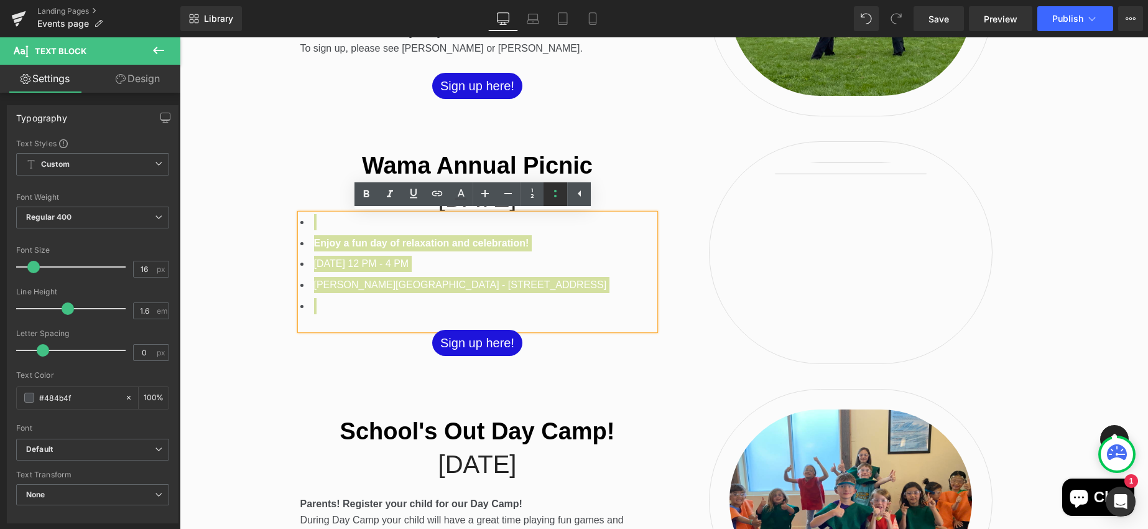
click at [552, 198] on icon at bounding box center [555, 193] width 15 height 15
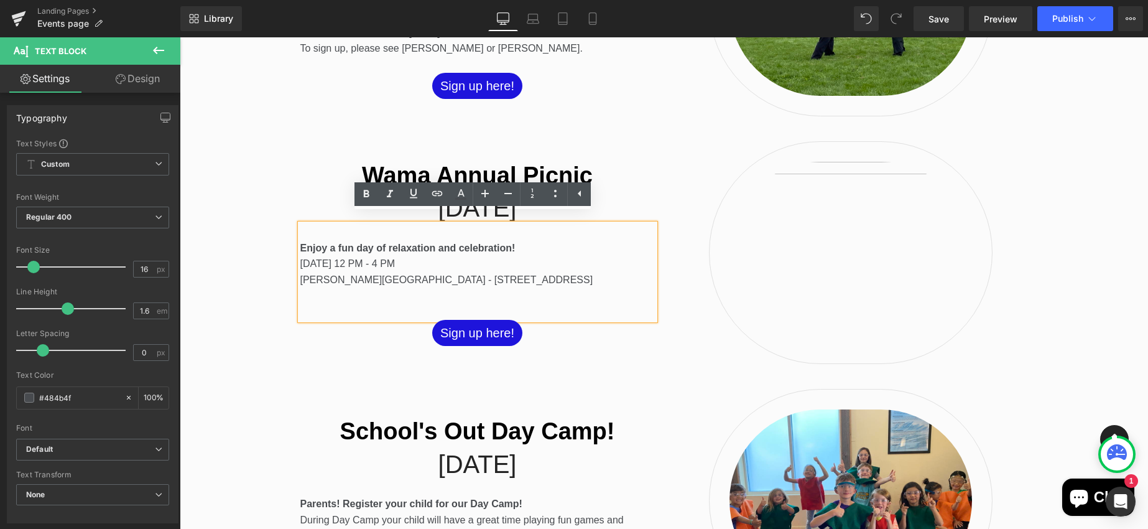
click at [466, 292] on p "Enjoy a fun day of relaxation and celebration! [DATE] 12 PM - 4 PM [PERSON_NAME…" at bounding box center [477, 264] width 354 height 80
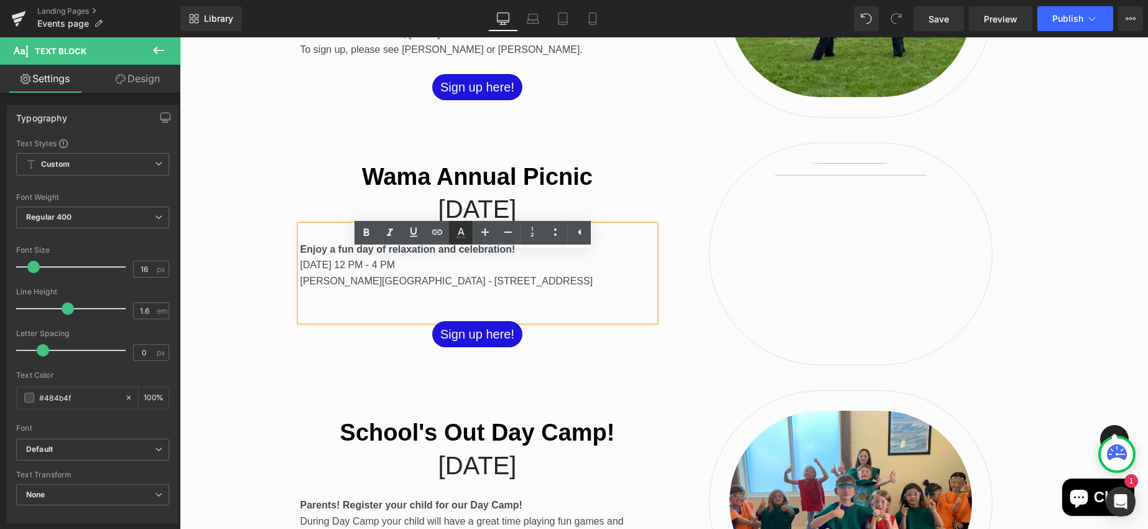
scroll to position [545, 0]
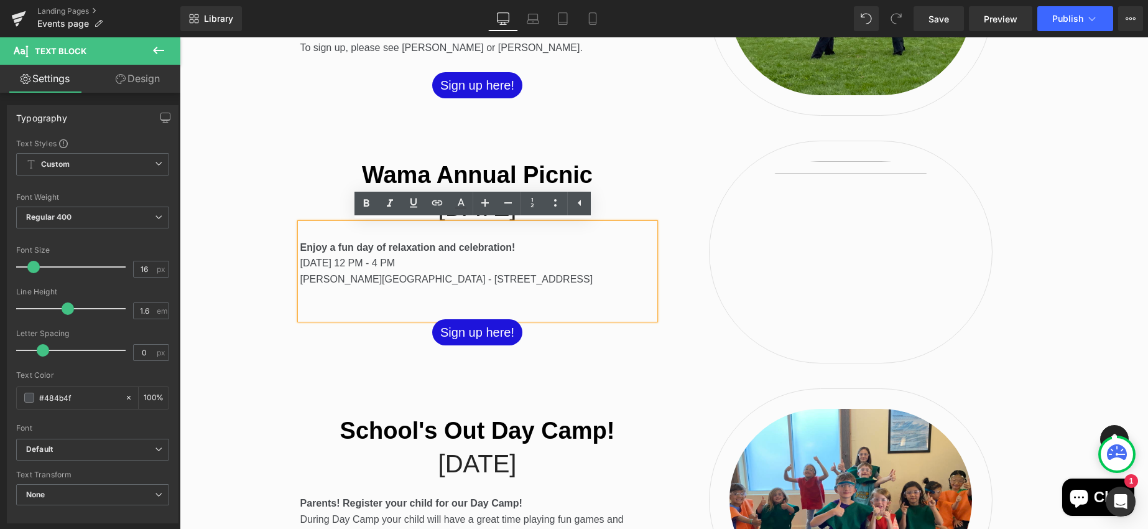
click at [300, 278] on span "[PERSON_NAME][GEOGRAPHIC_DATA] - [STREET_ADDRESS]" at bounding box center [446, 279] width 293 height 11
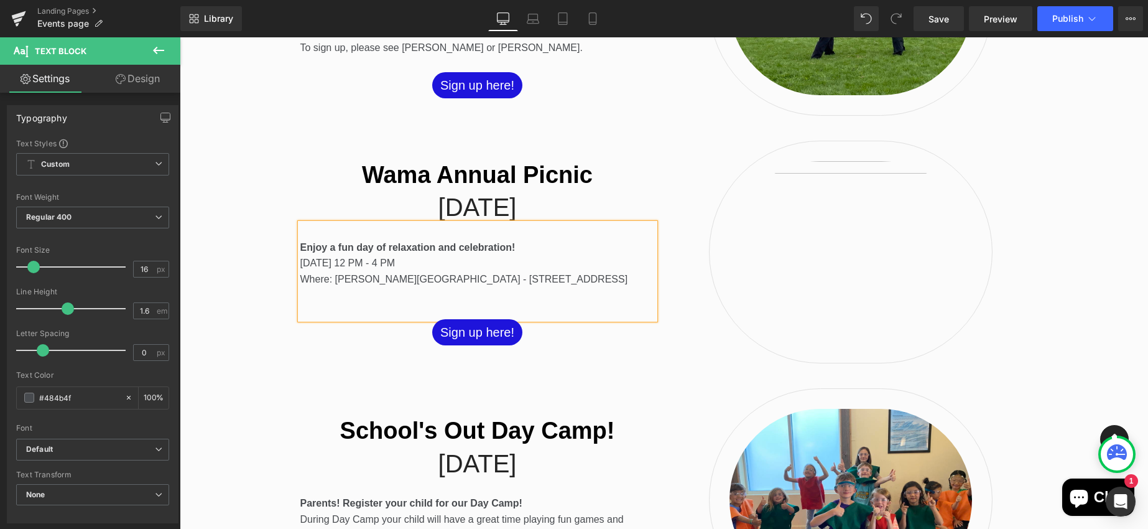
click at [300, 263] on span "[DATE] 12 PM - 4 PM" at bounding box center [347, 262] width 95 height 11
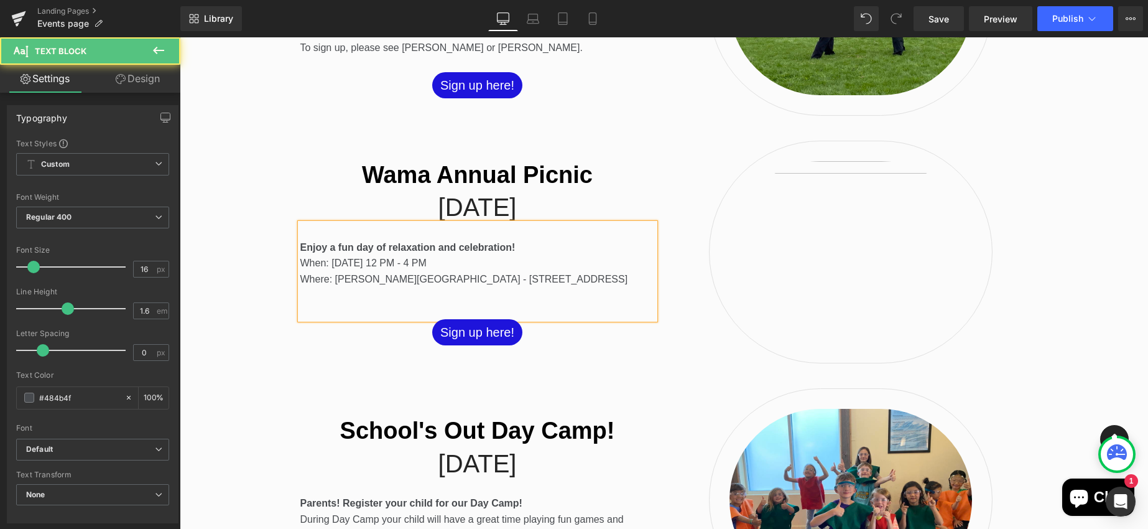
click at [317, 300] on p "Enjoy a fun day of relaxation and celebration! When: [DATE] 12 PM - 4 PM Where:…" at bounding box center [477, 263] width 354 height 80
click at [323, 237] on p "Enjoy a fun day of relaxation and celebration! When: [DATE] 12 PM - 4 PM Where:…" at bounding box center [477, 263] width 354 height 80
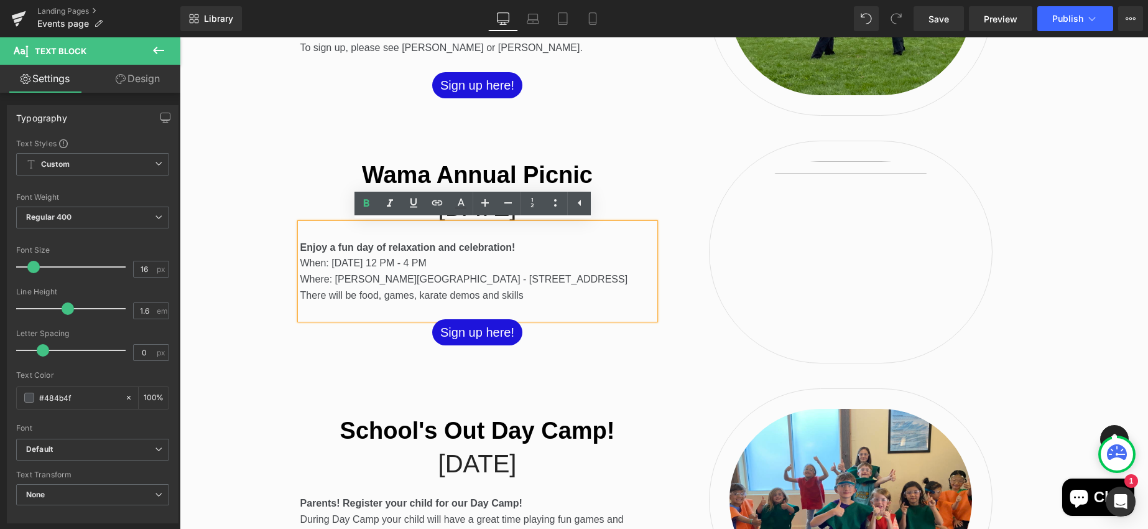
scroll to position [553, 0]
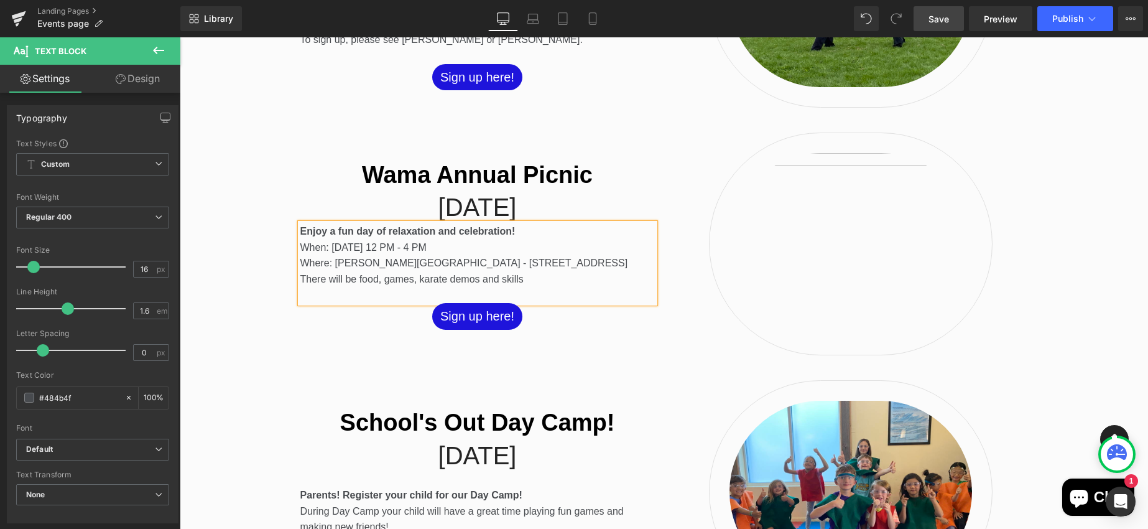
click at [932, 19] on span "Save" at bounding box center [938, 18] width 21 height 13
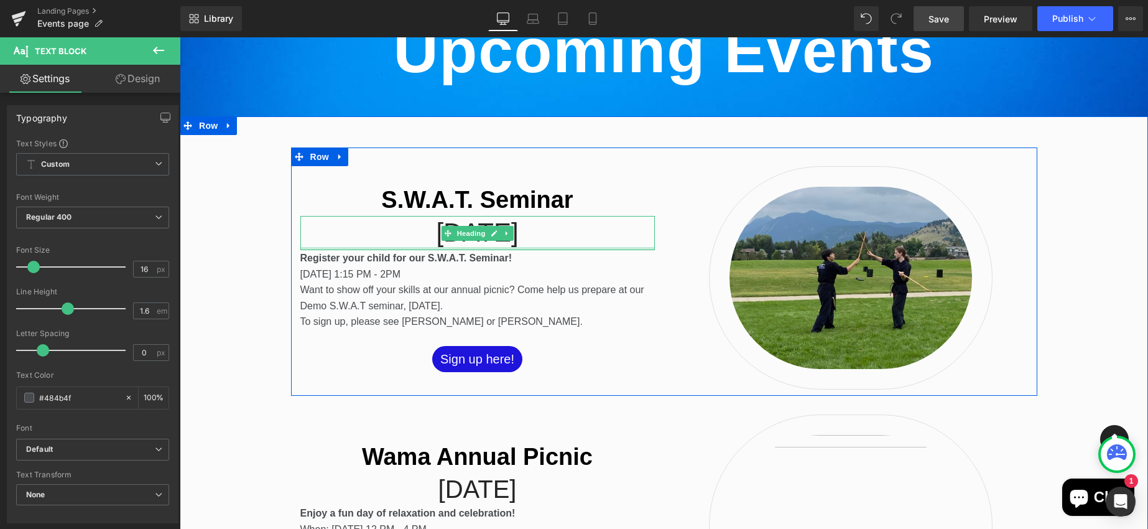
scroll to position [254, 0]
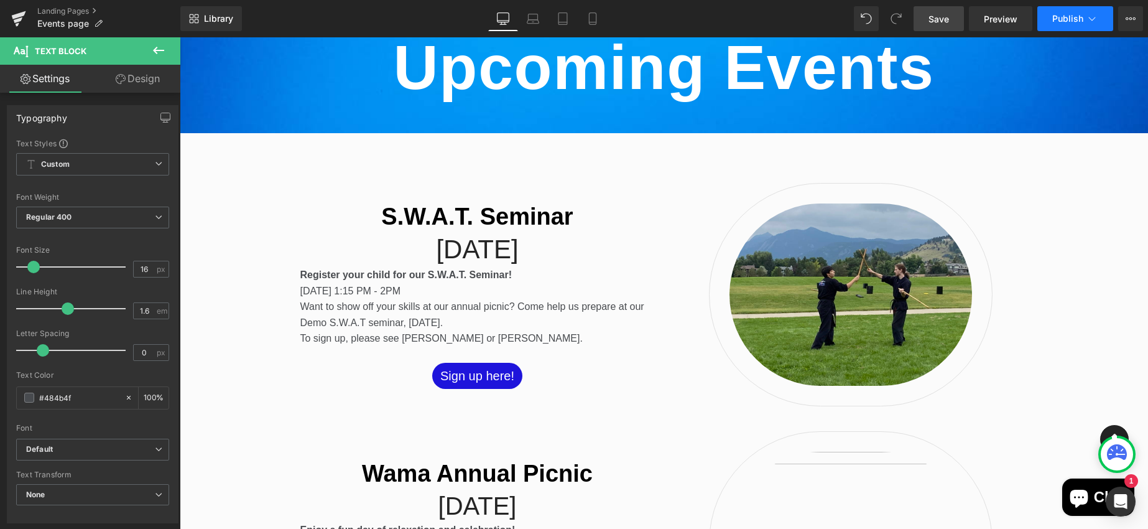
click at [1061, 25] on button "Publish" at bounding box center [1075, 18] width 76 height 25
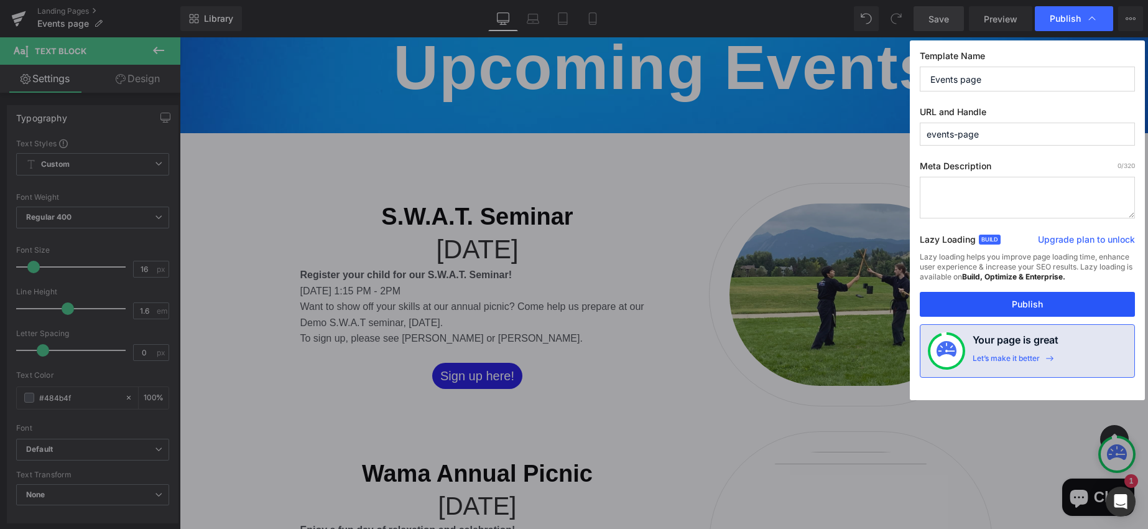
click at [1003, 311] on button "Publish" at bounding box center [1027, 304] width 215 height 25
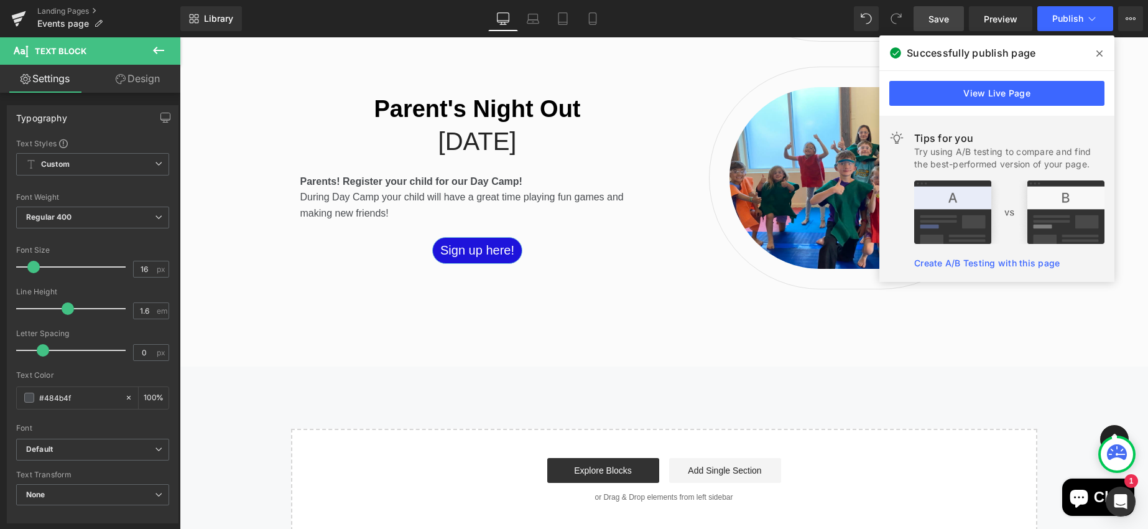
scroll to position [1102, 0]
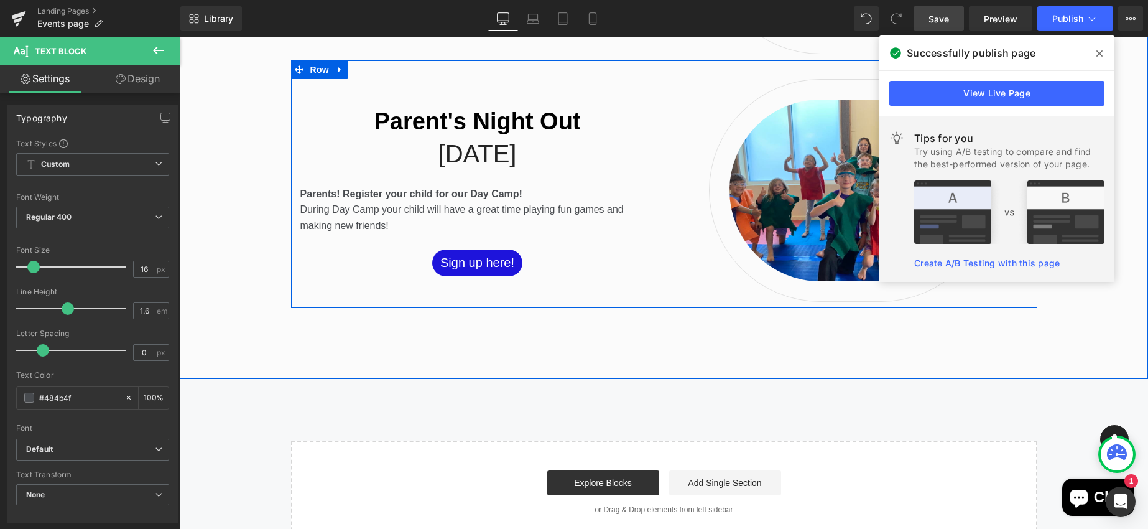
drag, startPoint x: 514, startPoint y: 150, endPoint x: 547, endPoint y: 149, distance: 32.4
click at [514, 150] on h2 "[DATE]" at bounding box center [477, 153] width 354 height 32
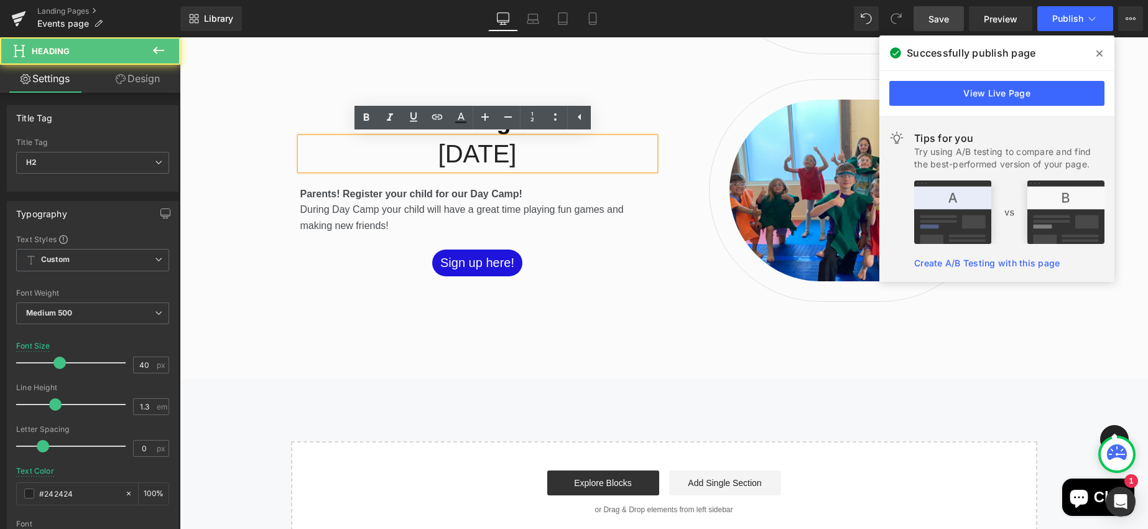
click at [541, 154] on h2 "[DATE]" at bounding box center [477, 153] width 354 height 32
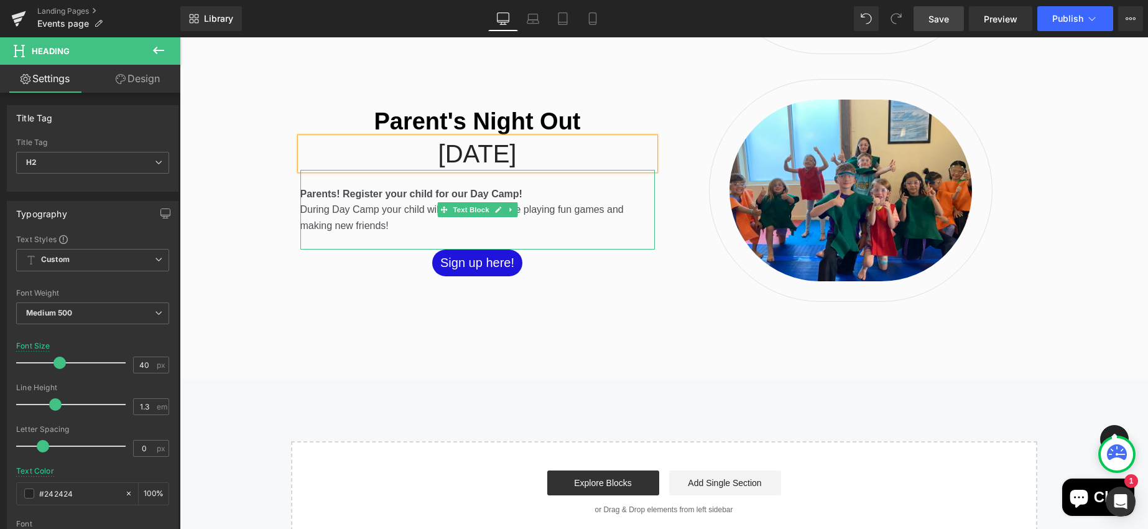
click at [386, 224] on p "During Day Camp your child will have a great time playing fun games and making …" at bounding box center [477, 217] width 354 height 32
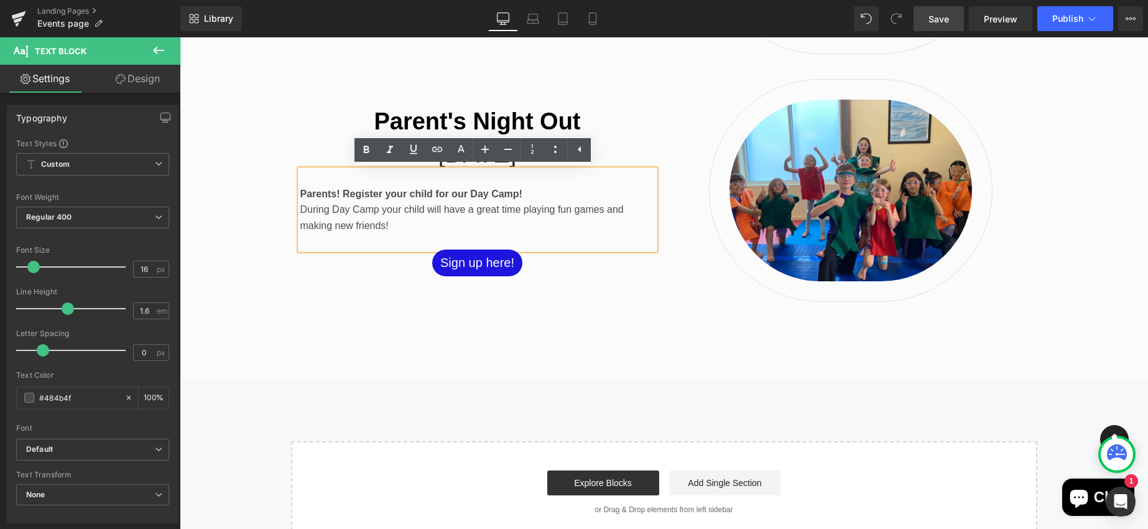
drag, startPoint x: 387, startPoint y: 225, endPoint x: 294, endPoint y: 206, distance: 95.2
click at [300, 206] on div "Parents! Register your child for our Day Camp! During Day Camp your child will …" at bounding box center [477, 210] width 354 height 80
click at [382, 220] on p "During Day Camp your child will have a great time playing fun games and making …" at bounding box center [477, 217] width 354 height 32
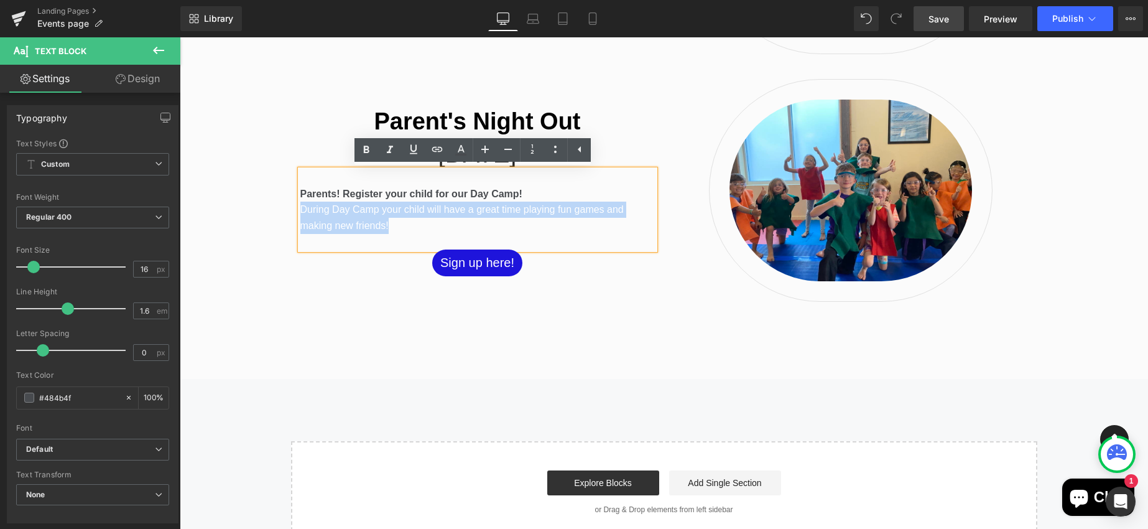
drag, startPoint x: 385, startPoint y: 224, endPoint x: 297, endPoint y: 212, distance: 89.1
click at [300, 212] on p "During Day Camp your child will have a great time playing fun games and making …" at bounding box center [477, 217] width 354 height 32
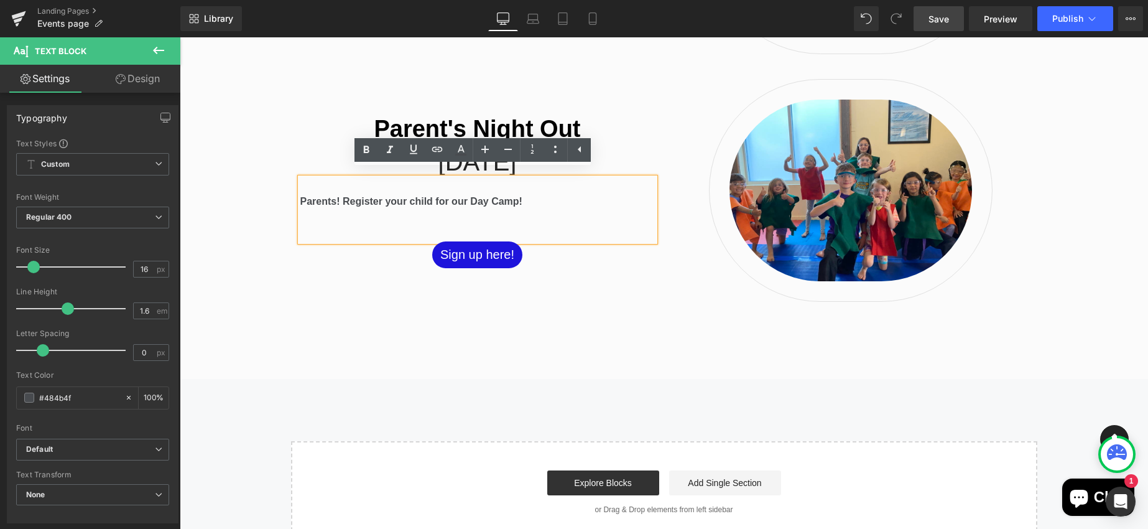
scroll to position [1110, 0]
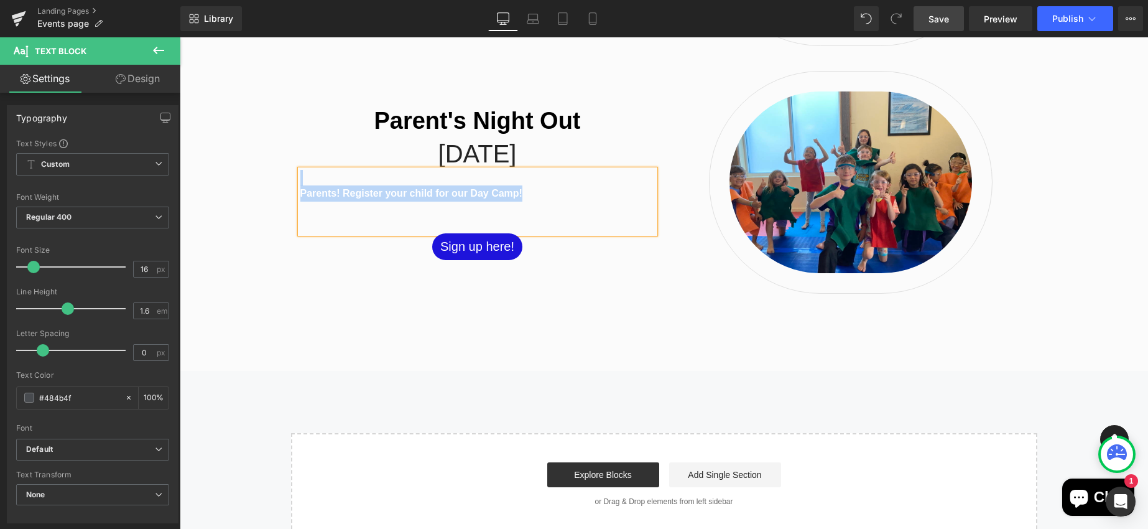
drag, startPoint x: 534, startPoint y: 193, endPoint x: 297, endPoint y: 175, distance: 237.6
click at [300, 175] on div "Parents! Register your child for our Day Camp!" at bounding box center [477, 201] width 354 height 63
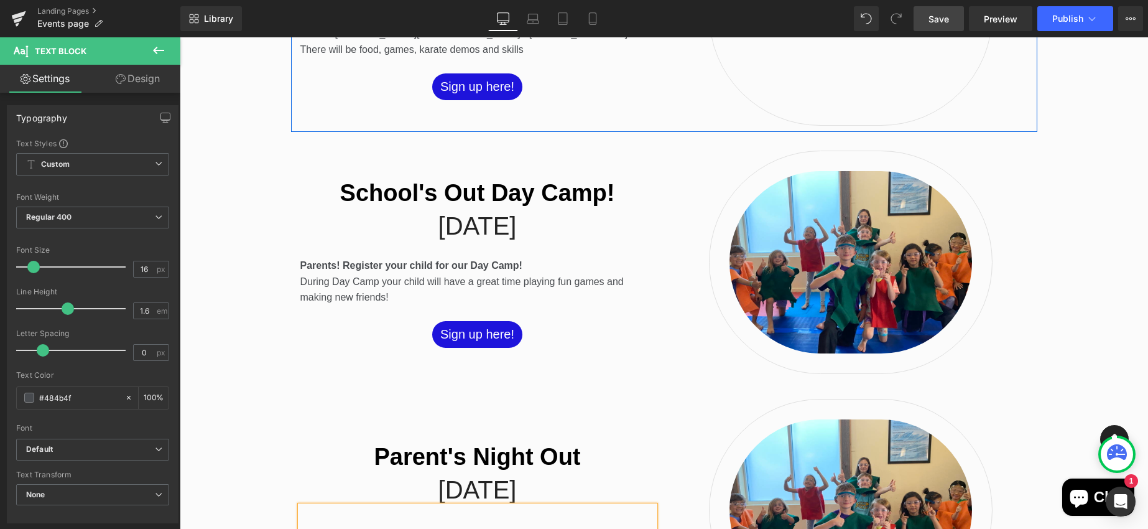
scroll to position [862, 0]
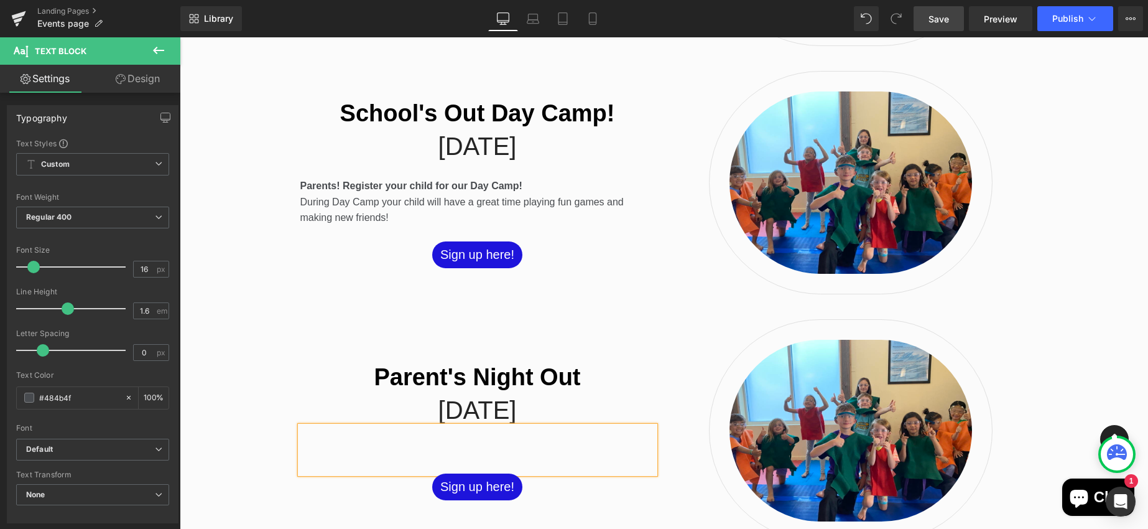
click at [472, 445] on p at bounding box center [477, 450] width 354 height 16
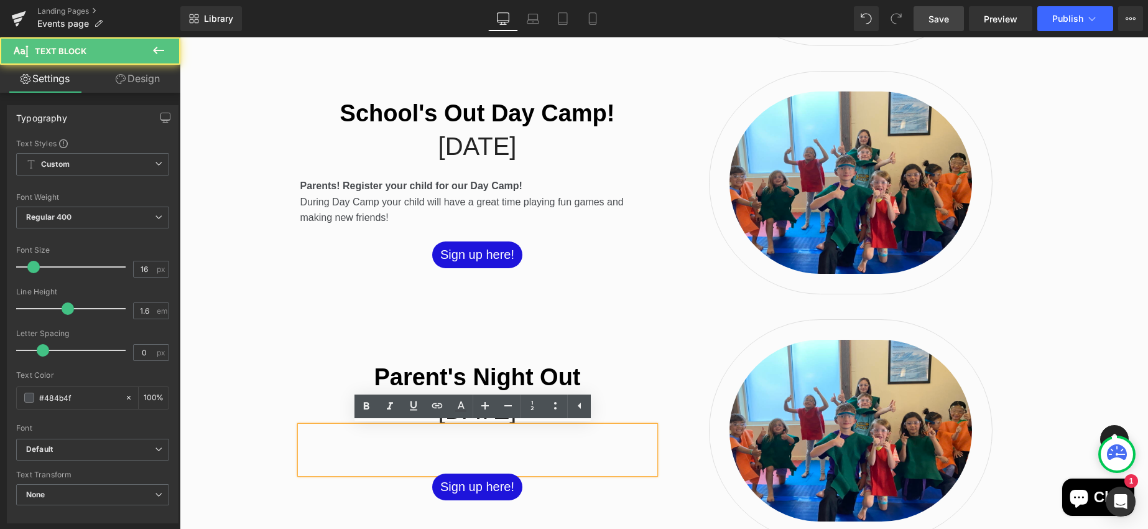
click at [428, 433] on p at bounding box center [477, 434] width 354 height 16
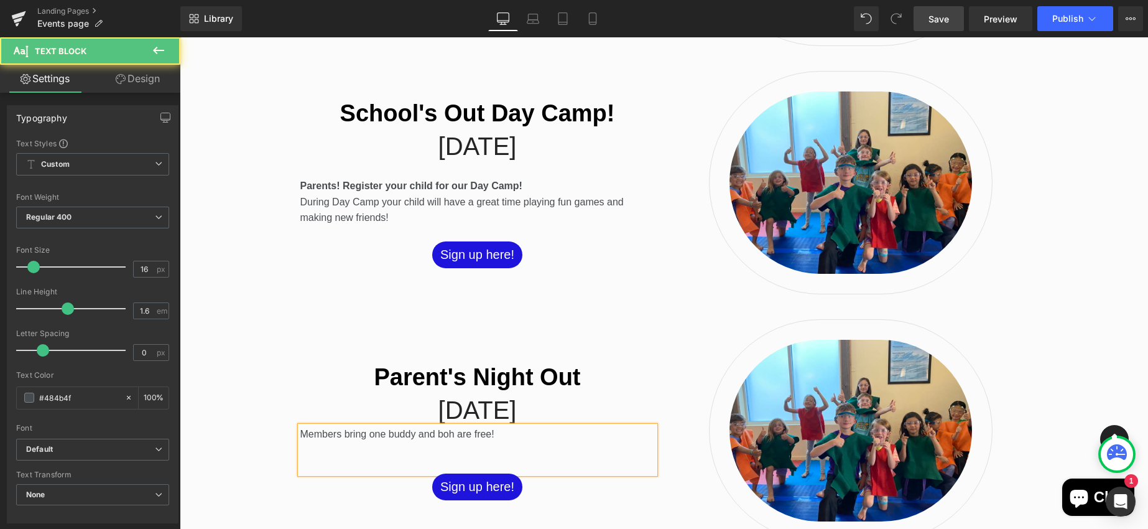
click at [445, 434] on p "Members bring one buddy and boh are free!" at bounding box center [477, 434] width 354 height 16
click at [300, 433] on p "Members bring one buddy and both are free!" at bounding box center [477, 434] width 354 height 16
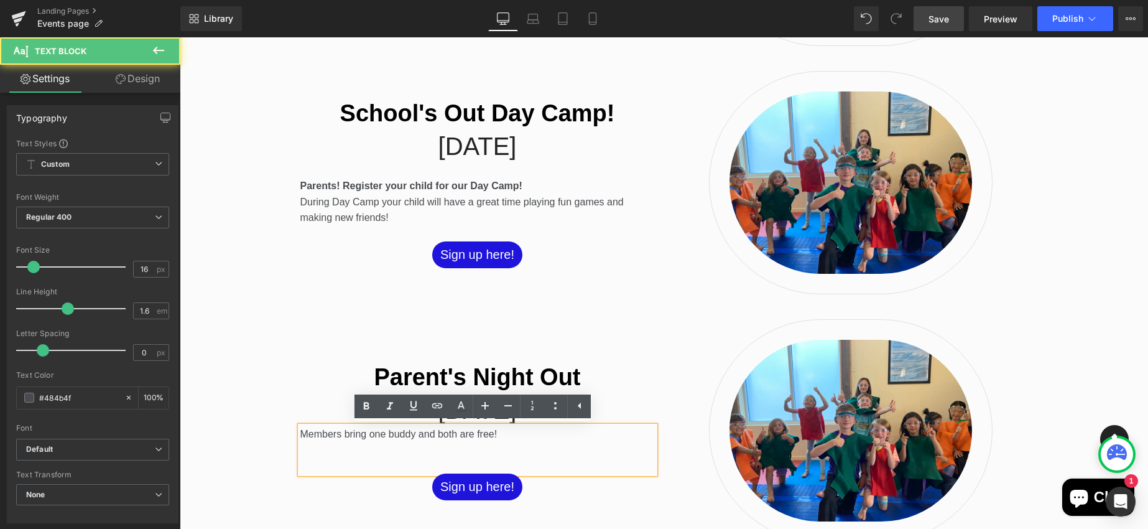
click at [509, 437] on p "Members bring one buddy and both are free!" at bounding box center [477, 434] width 354 height 16
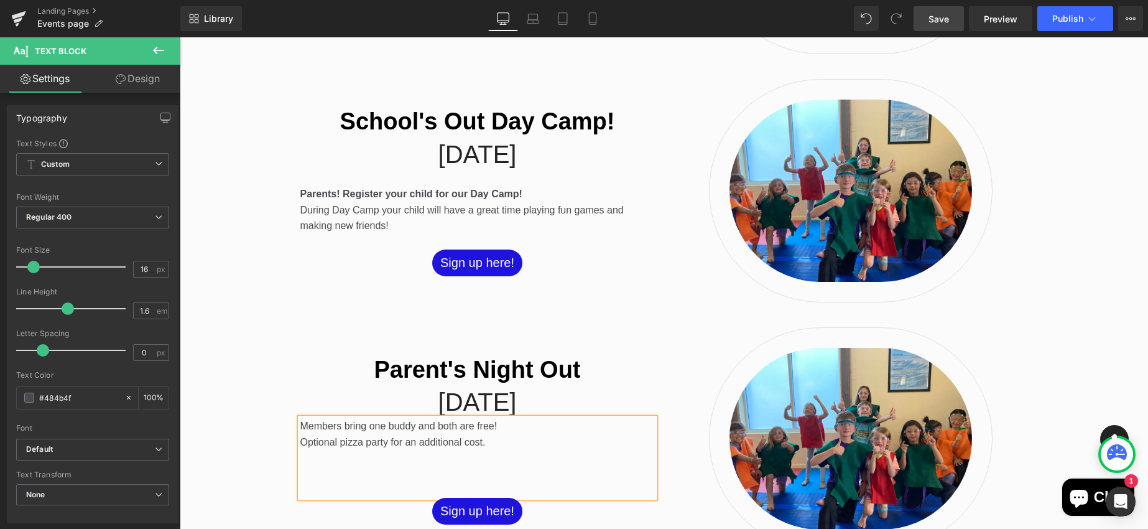
scroll to position [846, 0]
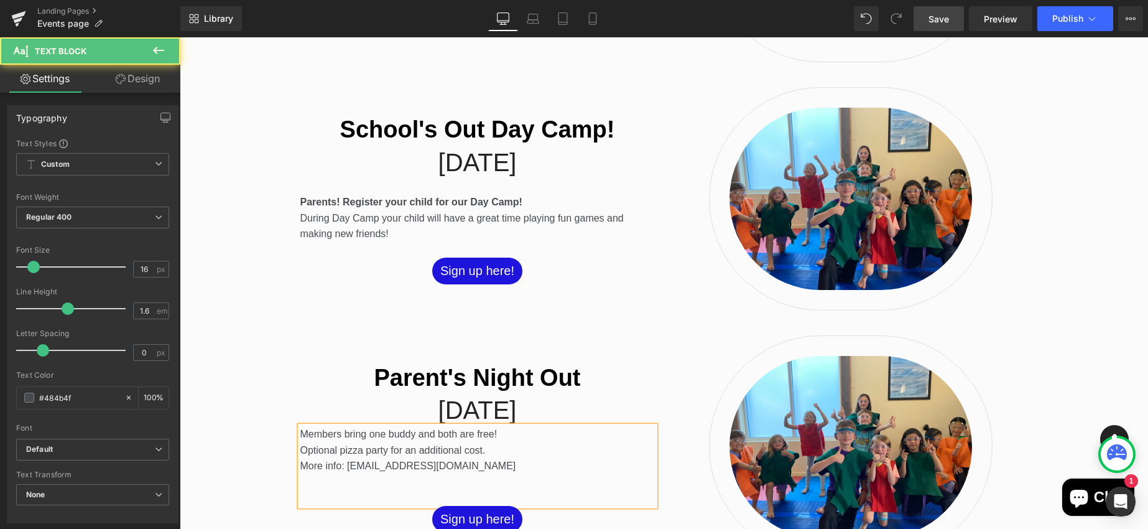
click at [495, 435] on p "Members bring one buddy and both are free!" at bounding box center [477, 434] width 354 height 16
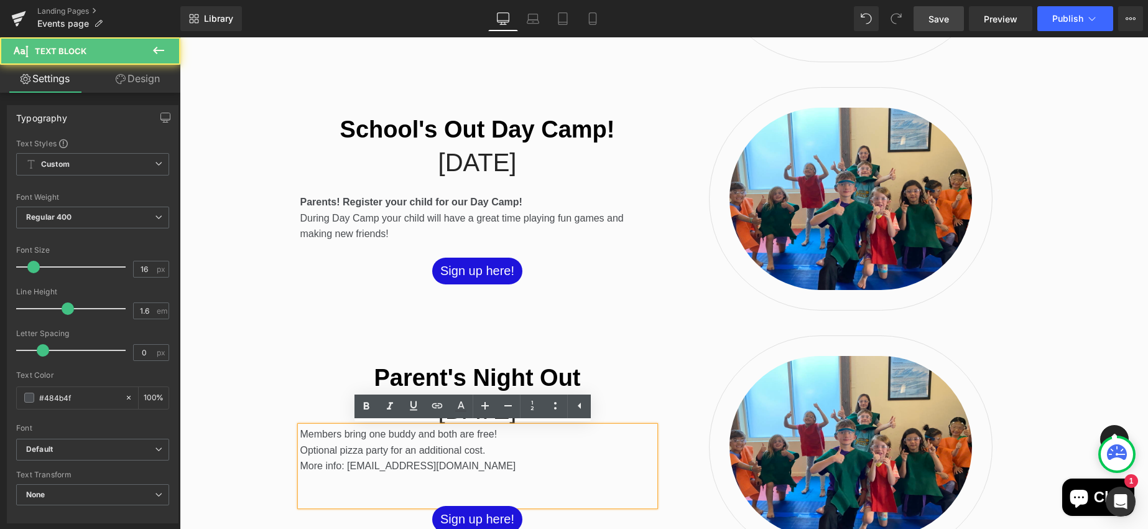
click at [300, 430] on p "Members bring one buddy and both are free!" at bounding box center [477, 434] width 354 height 16
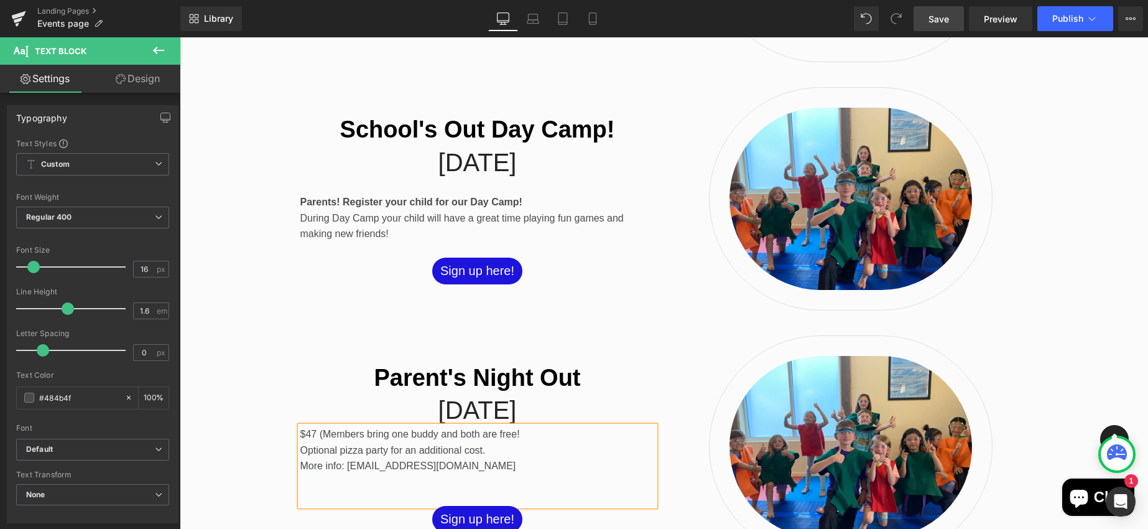
drag, startPoint x: 515, startPoint y: 432, endPoint x: 519, endPoint y: 437, distance: 6.7
click at [515, 432] on p "$47 (Members bring one buddy and both are free!" at bounding box center [477, 434] width 354 height 16
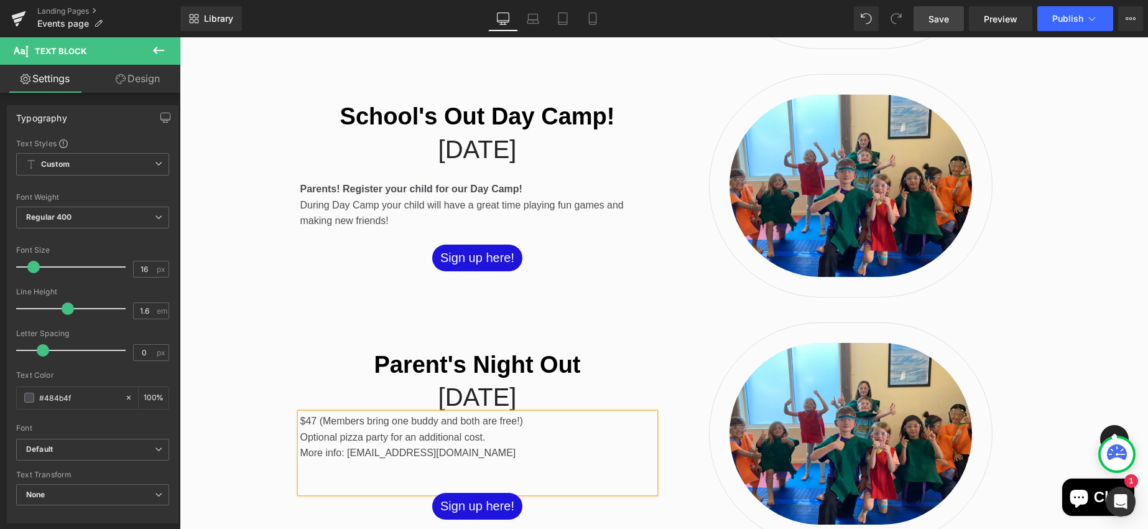
scroll to position [872, 0]
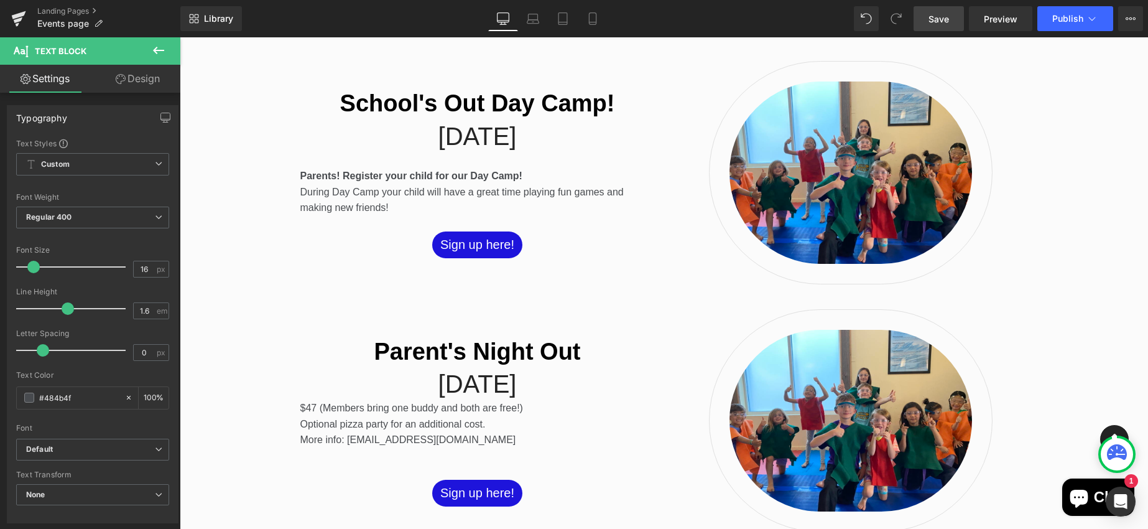
click at [918, 23] on link "Save" at bounding box center [938, 18] width 50 height 25
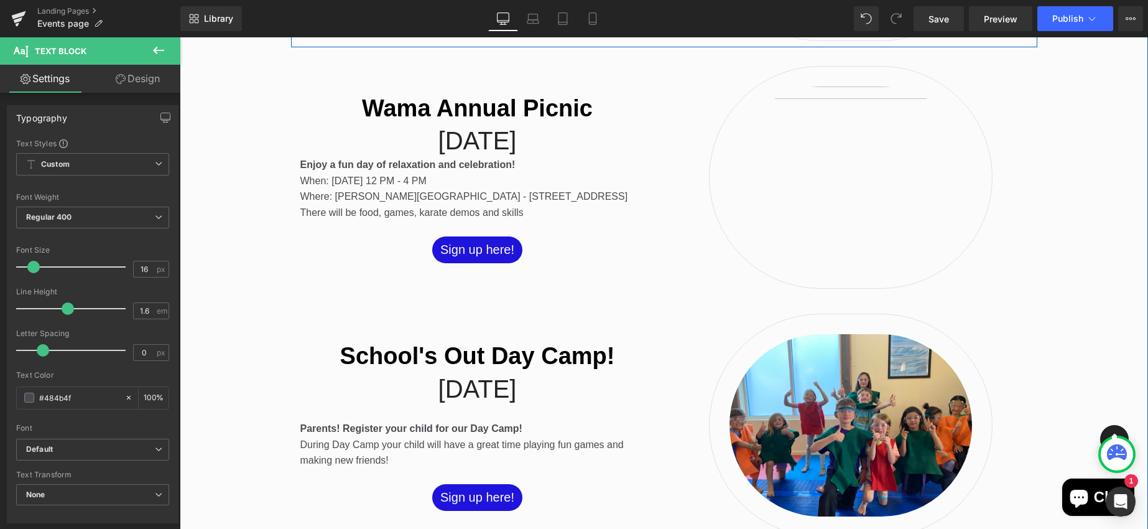
scroll to position [928, 0]
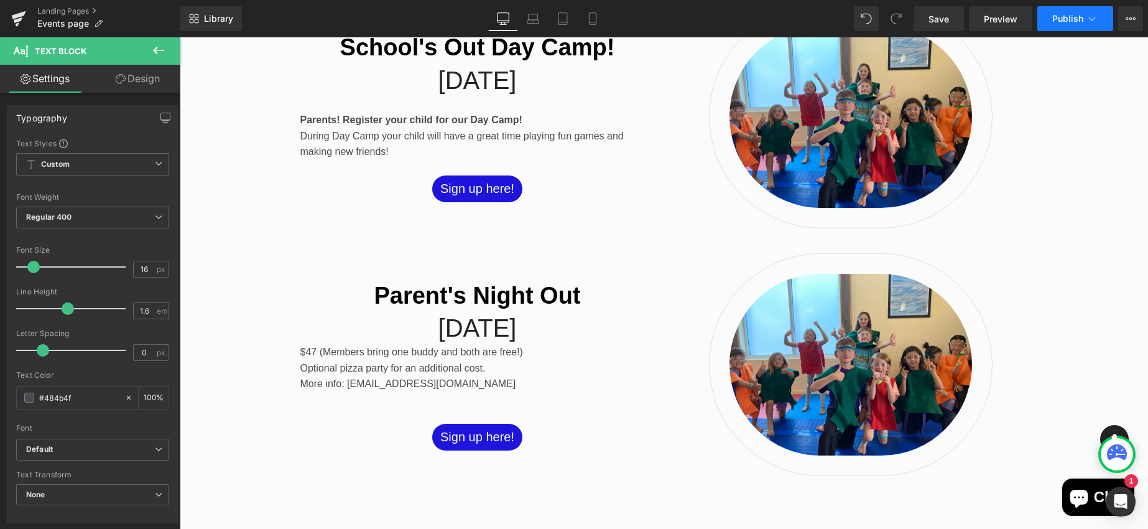
click at [1057, 24] on button "Publish" at bounding box center [1075, 18] width 76 height 25
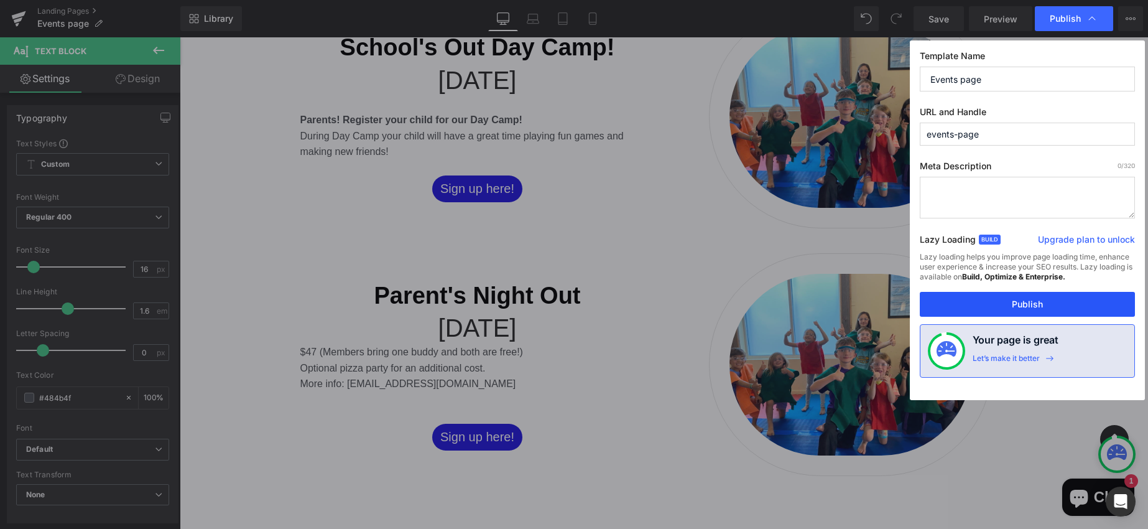
click at [1036, 309] on button "Publish" at bounding box center [1027, 304] width 215 height 25
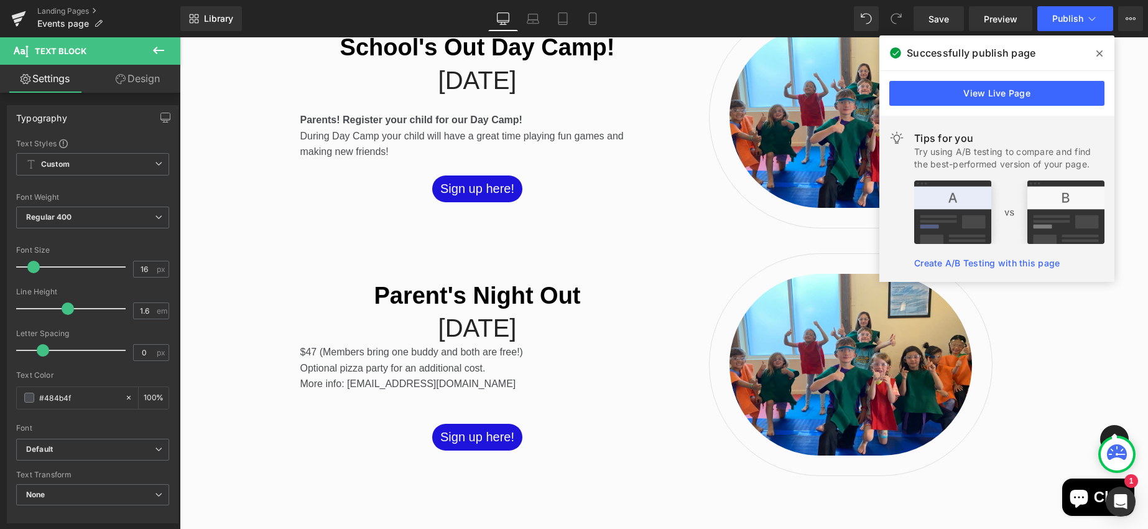
click at [1097, 52] on icon at bounding box center [1099, 54] width 6 height 10
